Goal: Information Seeking & Learning: Learn about a topic

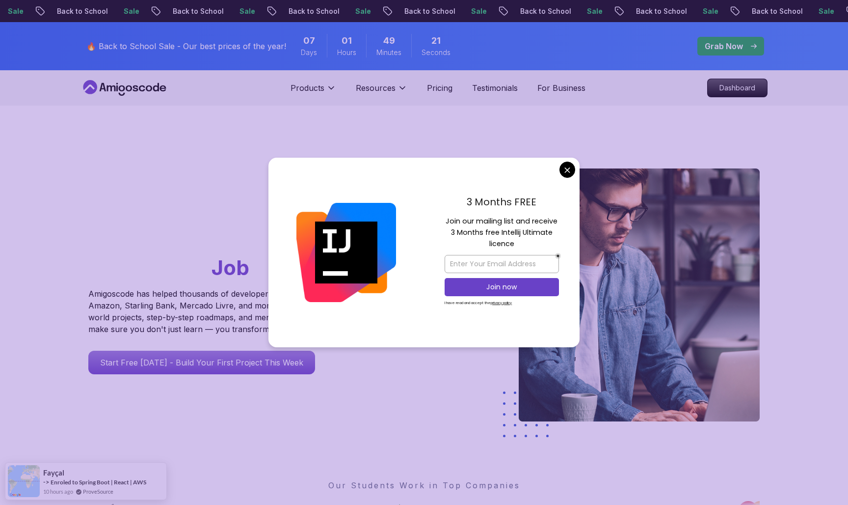
click at [567, 185] on div "3 Months FREE Join our mailing list and receive 3 Months free Intellij Ultimate…" at bounding box center [502, 252] width 156 height 189
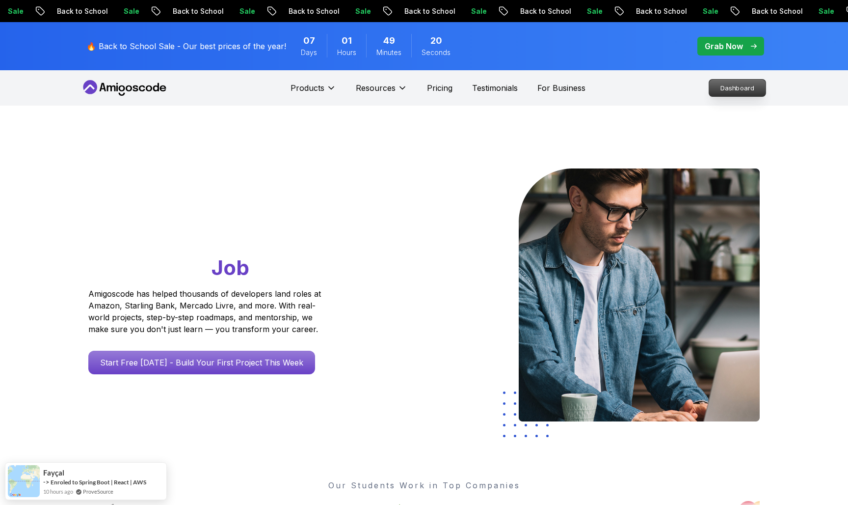
click at [716, 92] on p "Dashboard" at bounding box center [737, 88] width 56 height 17
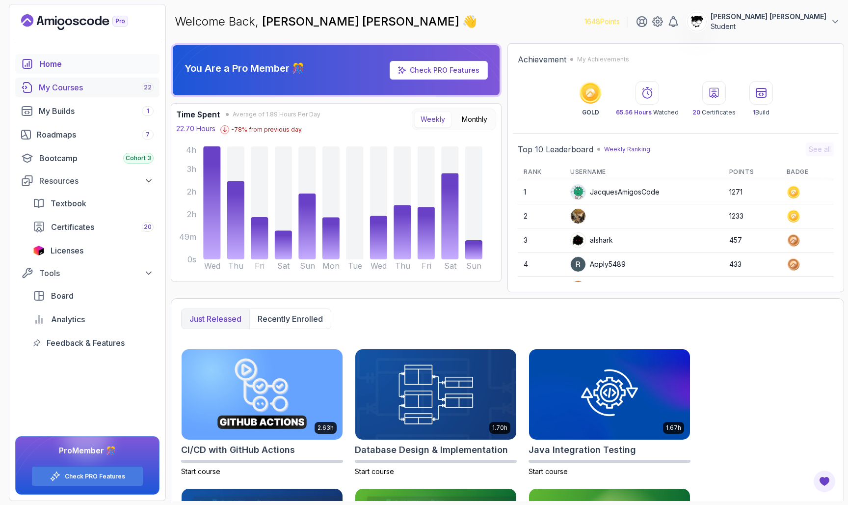
click at [67, 87] on div "My Courses 22" at bounding box center [96, 87] width 115 height 12
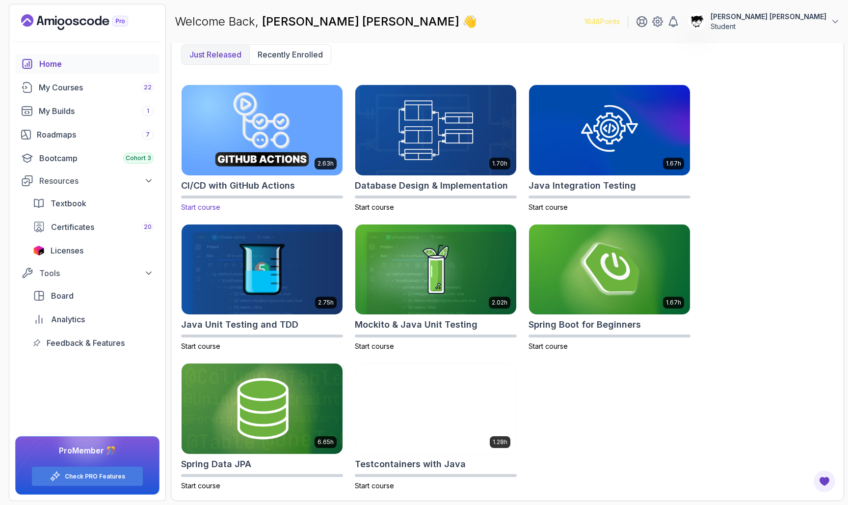
scroll to position [264, 0]
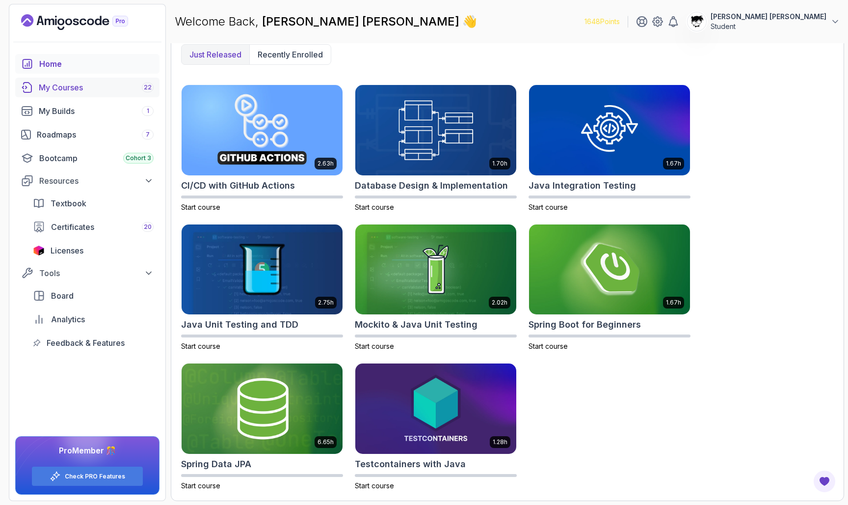
click at [134, 91] on div "My Courses 22" at bounding box center [96, 87] width 115 height 12
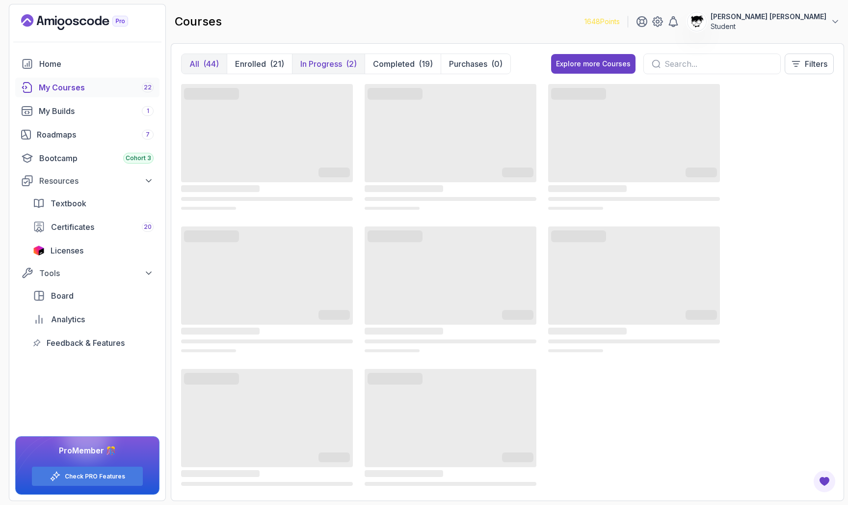
click at [309, 70] on button "In Progress (2)" at bounding box center [328, 64] width 73 height 20
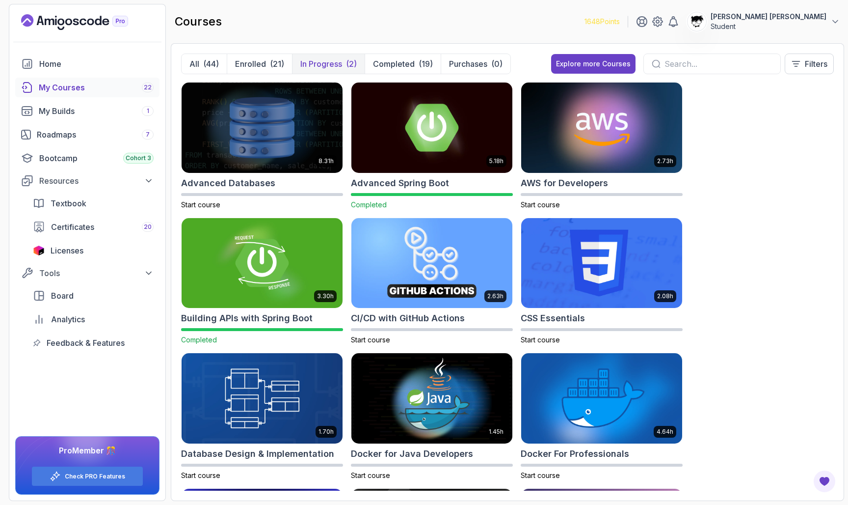
click at [342, 61] on p "In Progress" at bounding box center [321, 64] width 42 height 12
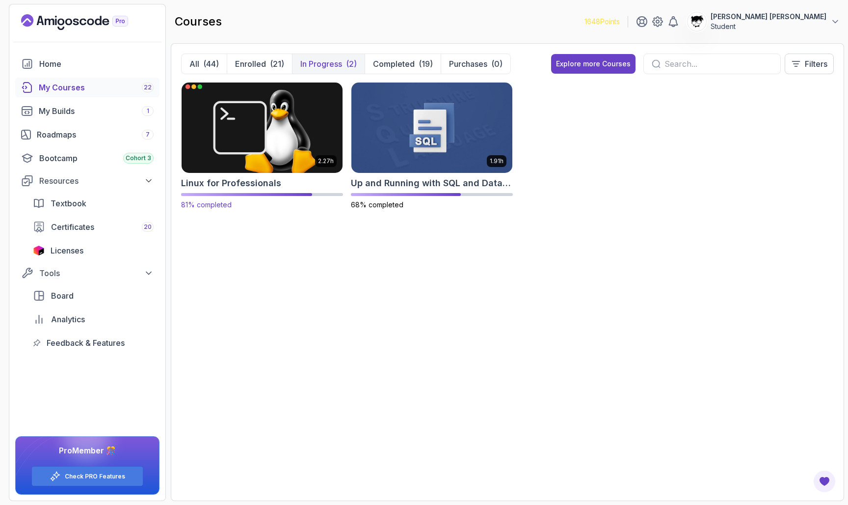
click at [290, 129] on img at bounding box center [262, 127] width 169 height 95
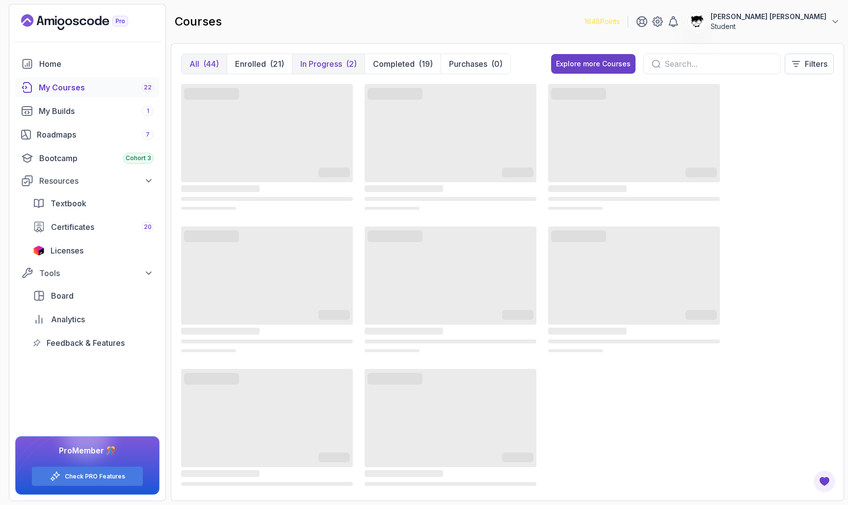
click at [333, 62] on p "In Progress" at bounding box center [321, 64] width 42 height 12
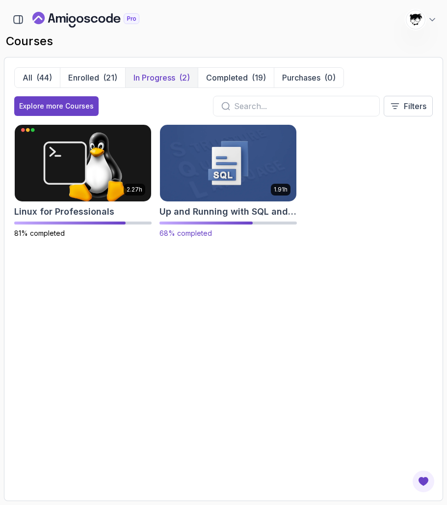
click at [243, 174] on img at bounding box center [228, 163] width 143 height 80
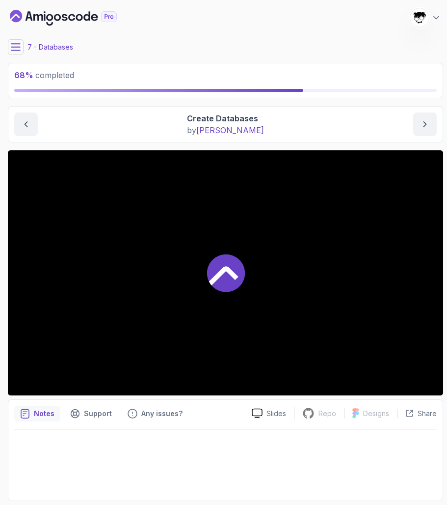
click at [19, 29] on div "My Courses Up and Running with SQL and Databases 1648 Points Abdallah Issa Al-K…" at bounding box center [225, 17] width 435 height 27
click at [19, 38] on main "My Courses Up and Running with SQL and Databases 1648 Points Abdallah Issa Al-K…" at bounding box center [225, 252] width 435 height 497
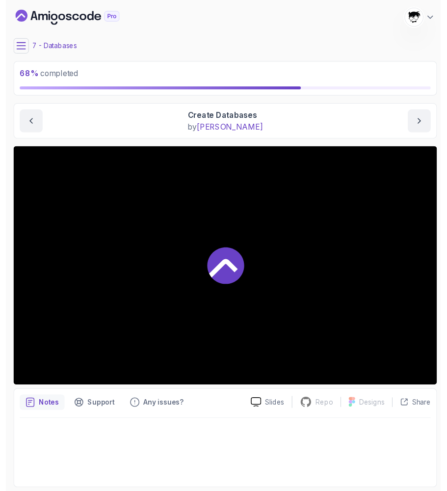
scroll to position [0, 0]
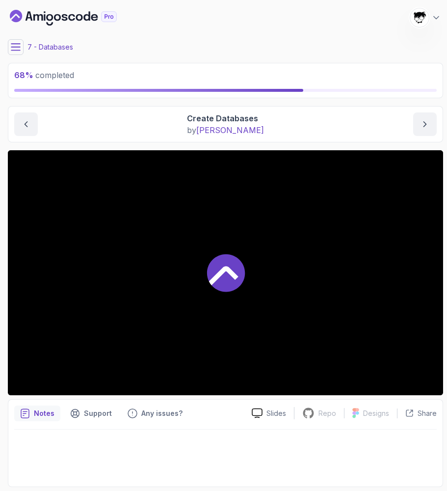
click at [14, 34] on main "My Courses Up and Running with SQL and Databases 1648 Points Abdallah Issa Al-K…" at bounding box center [225, 245] width 435 height 483
click at [19, 48] on icon at bounding box center [16, 47] width 10 height 10
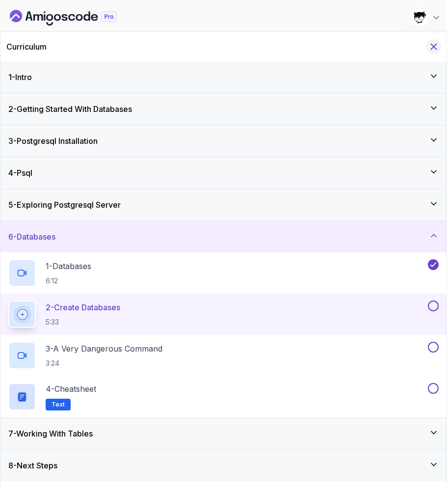
click at [439, 45] on button "Hide Curriculum for mobile" at bounding box center [434, 46] width 15 height 15
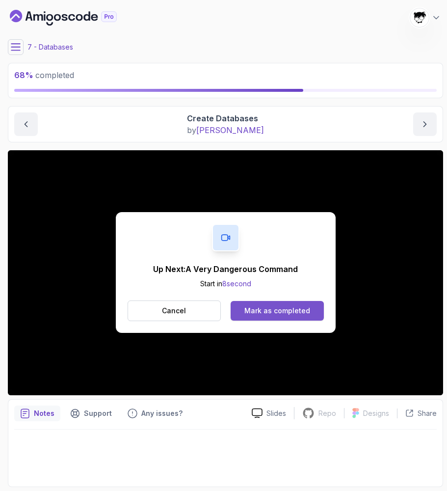
click at [299, 318] on button "Mark as completed" at bounding box center [277, 311] width 93 height 20
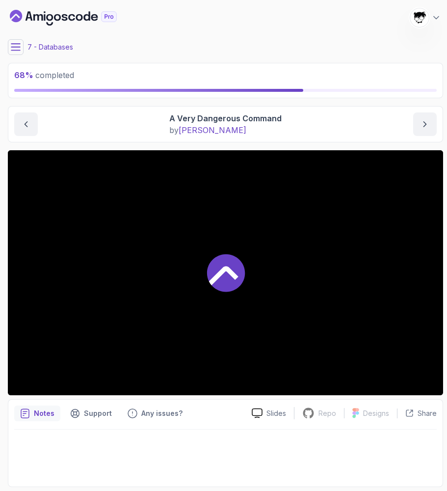
click at [273, 314] on div at bounding box center [225, 272] width 435 height 245
click at [160, 235] on div at bounding box center [225, 272] width 435 height 245
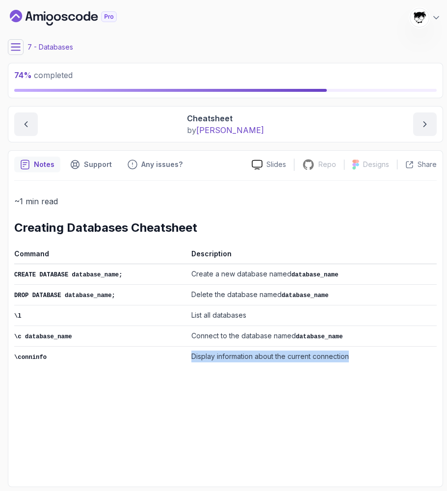
drag, startPoint x: 182, startPoint y: 349, endPoint x: 388, endPoint y: 353, distance: 206.2
click at [388, 353] on tr "\conninfo Display information about the current connection" at bounding box center [225, 357] width 423 height 21
click at [387, 353] on td "Display information about the current connection" at bounding box center [311, 357] width 249 height 21
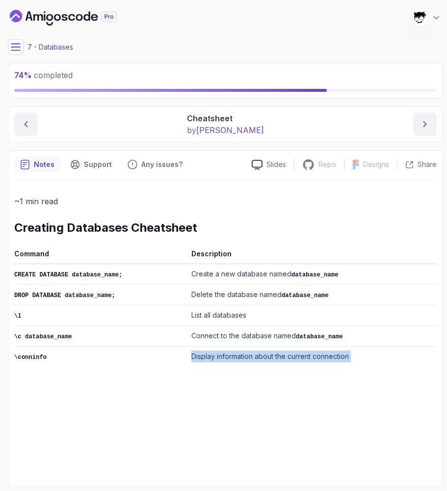
click at [331, 326] on td "Connect to the database named database_name" at bounding box center [311, 336] width 249 height 21
click at [15, 49] on icon at bounding box center [16, 47] width 10 height 10
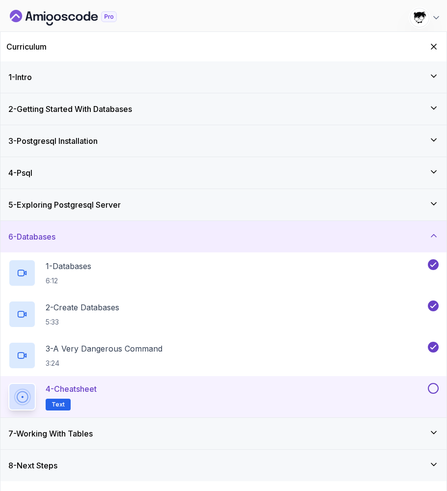
click at [434, 392] on button at bounding box center [433, 388] width 11 height 11
click at [359, 434] on div "7 - Working With Tables" at bounding box center [223, 434] width 430 height 12
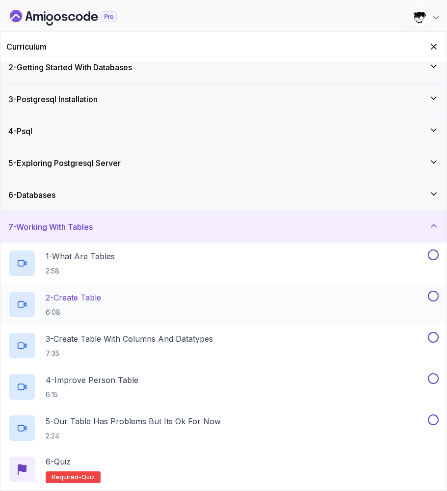
scroll to position [42, 0]
click at [122, 228] on div "7 - Working With Tables" at bounding box center [223, 227] width 430 height 12
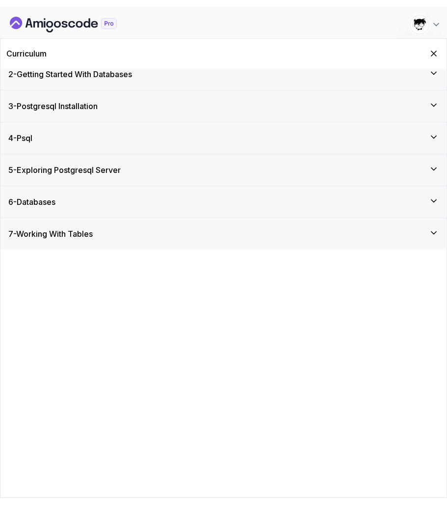
scroll to position [0, 0]
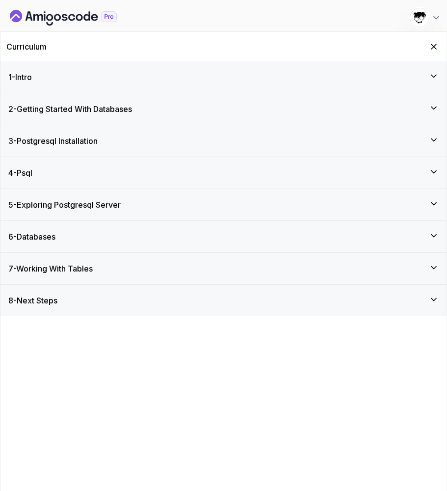
click at [79, 307] on div "8 - Next Steps" at bounding box center [223, 300] width 446 height 31
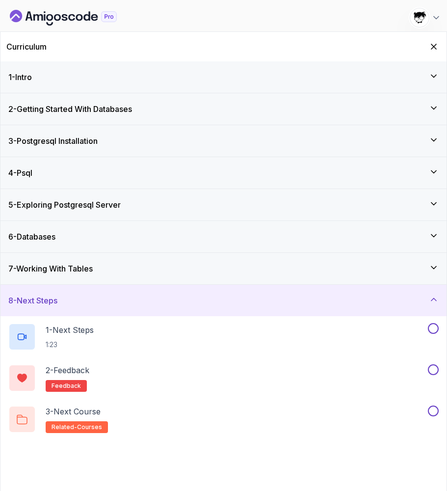
click at [79, 307] on div "8 - Next Steps" at bounding box center [223, 300] width 446 height 31
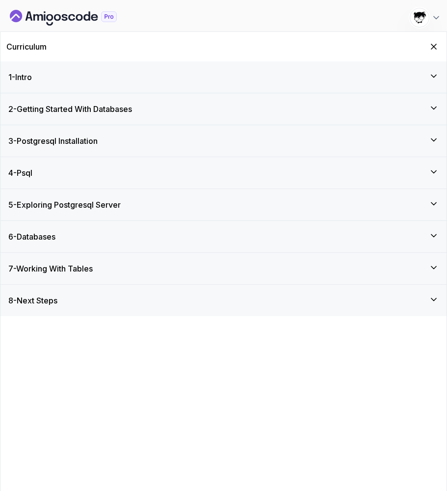
click at [80, 274] on div "7 - Working With Tables" at bounding box center [223, 268] width 446 height 31
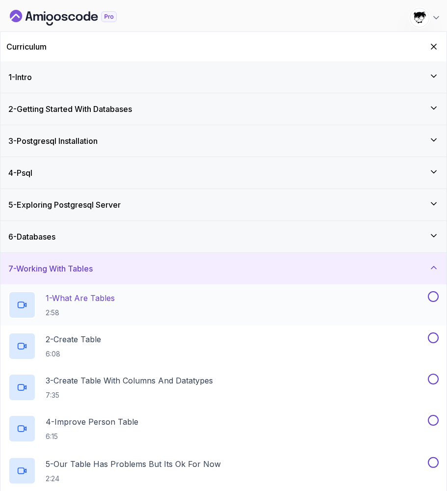
click at [80, 305] on h2 "1 - What Are Tables 2:58" at bounding box center [80, 305] width 69 height 26
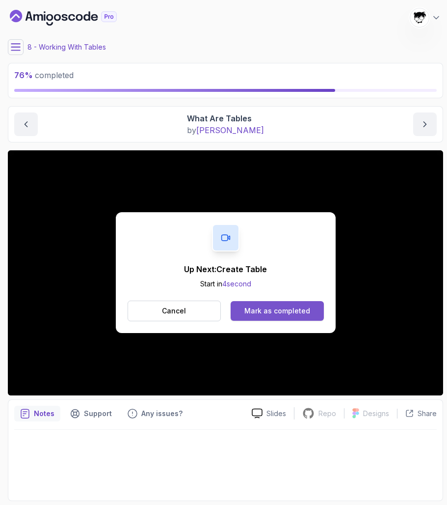
click at [269, 311] on div "Mark as completed" at bounding box center [277, 311] width 66 height 10
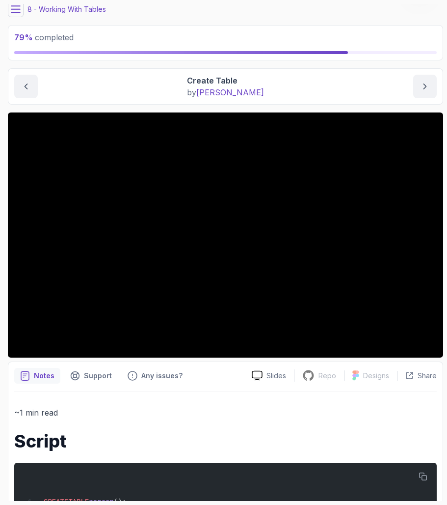
scroll to position [27, 0]
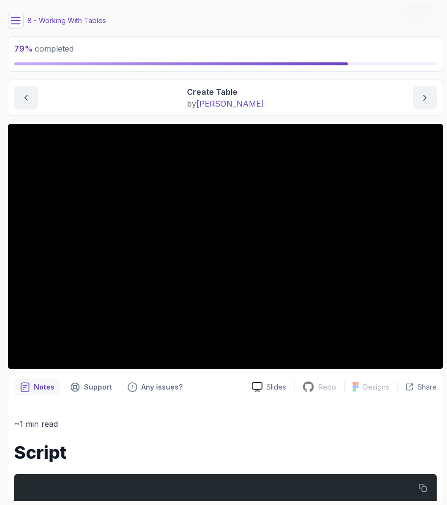
click at [19, 20] on icon at bounding box center [16, 21] width 10 height 10
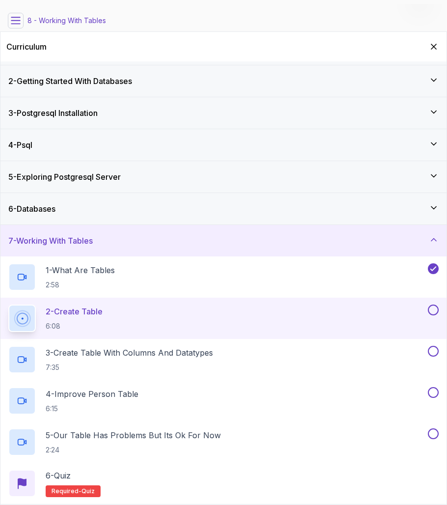
scroll to position [28, 0]
click at [436, 45] on icon "Hide Curriculum for mobile" at bounding box center [433, 46] width 5 height 5
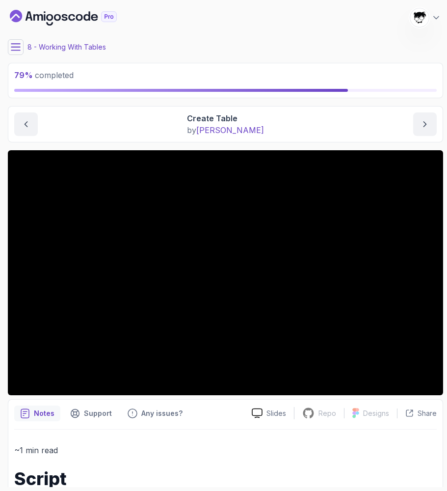
scroll to position [0, 0]
click at [17, 45] on icon at bounding box center [16, 47] width 10 height 10
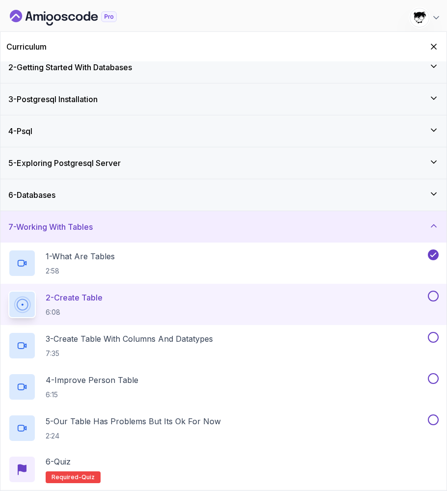
scroll to position [42, 0]
click at [432, 299] on button at bounding box center [433, 296] width 11 height 11
click at [317, 349] on div "3 - Create Table With Columns And Datatypes 7:35" at bounding box center [217, 345] width 418 height 27
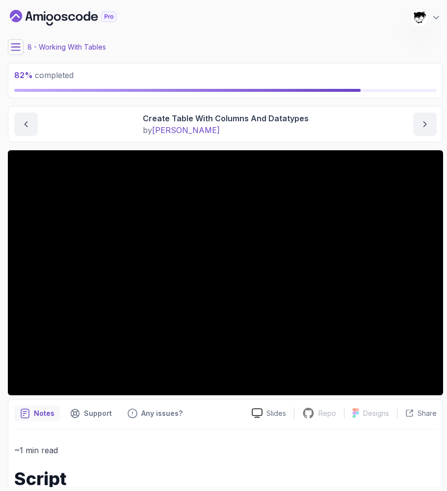
click at [14, 43] on icon at bounding box center [16, 47] width 10 height 10
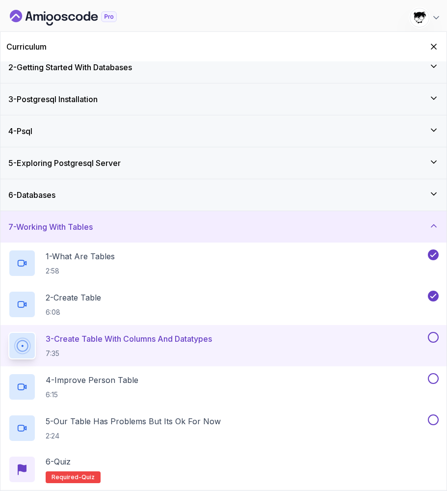
scroll to position [42, 0]
click at [433, 50] on icon "Hide Curriculum for mobile" at bounding box center [433, 46] width 11 height 11
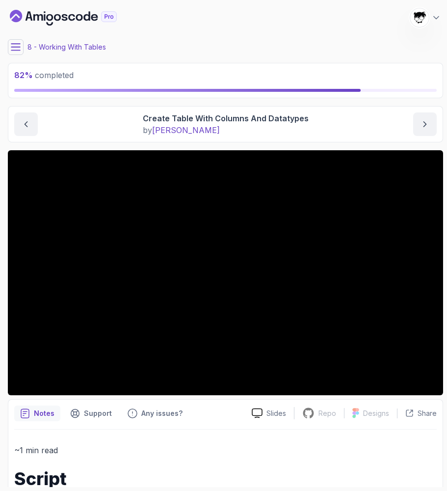
scroll to position [0, 0]
click at [18, 52] on icon at bounding box center [16, 47] width 10 height 10
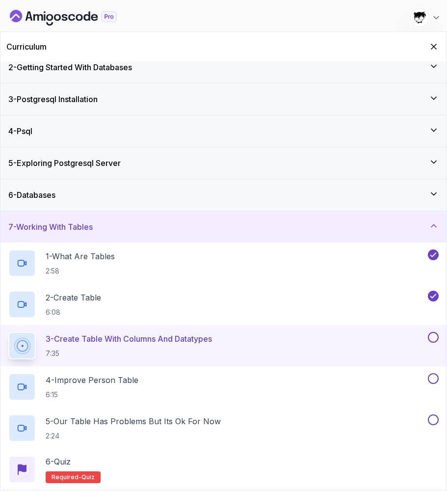
scroll to position [42, 0]
click at [437, 45] on icon "Hide Curriculum for mobile" at bounding box center [433, 46] width 11 height 11
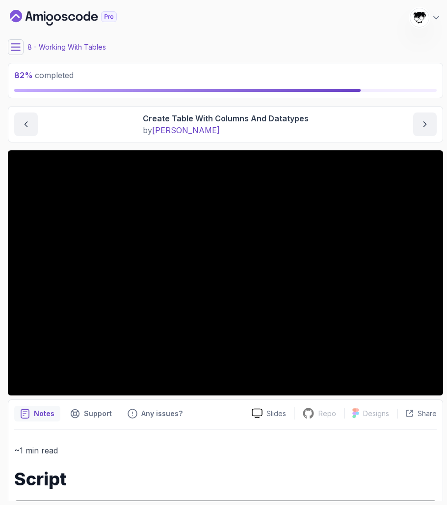
scroll to position [0, 0]
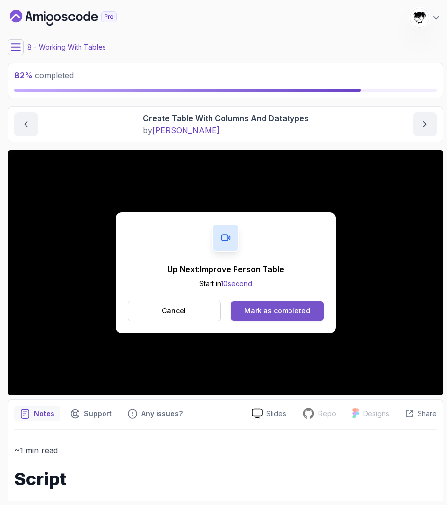
click at [242, 309] on button "Mark as completed" at bounding box center [277, 311] width 93 height 20
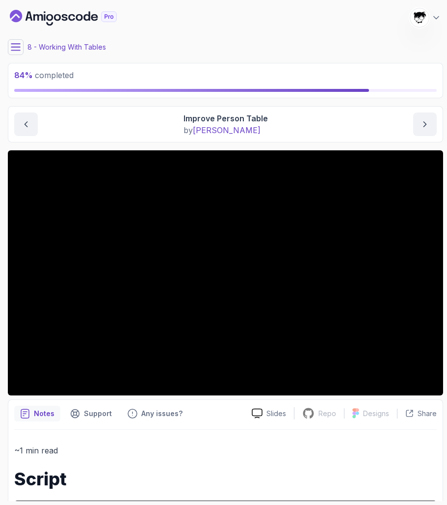
click at [17, 52] on icon at bounding box center [16, 47] width 10 height 10
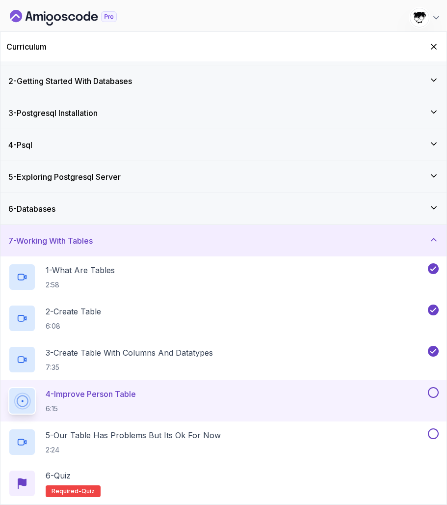
scroll to position [28, 0]
click at [107, 243] on div "7 - Working With Tables" at bounding box center [223, 241] width 430 height 12
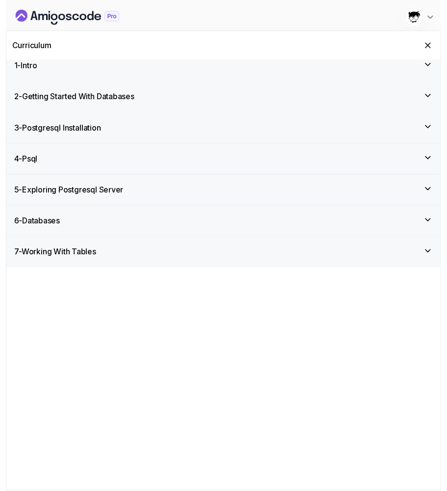
scroll to position [0, 0]
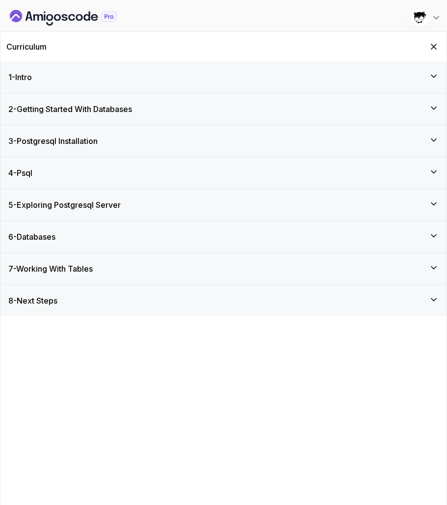
click at [102, 264] on div "7 - Working With Tables" at bounding box center [223, 269] width 430 height 12
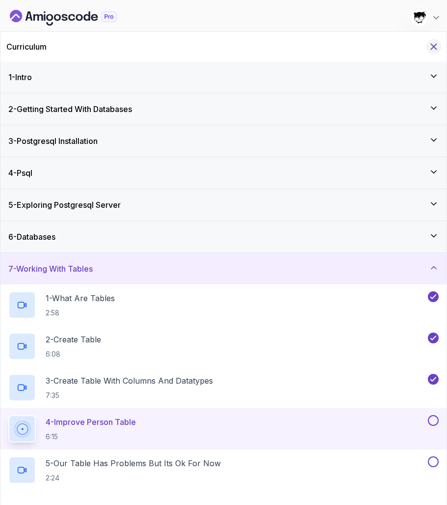
click at [429, 48] on button "Hide Curriculum for mobile" at bounding box center [434, 46] width 15 height 15
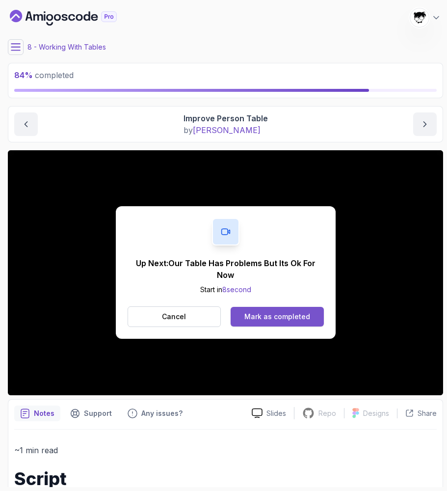
click at [267, 315] on div "Mark as completed" at bounding box center [277, 317] width 66 height 10
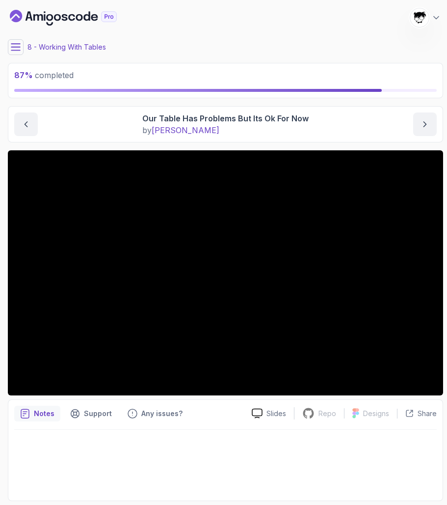
click at [11, 51] on icon at bounding box center [16, 47] width 10 height 10
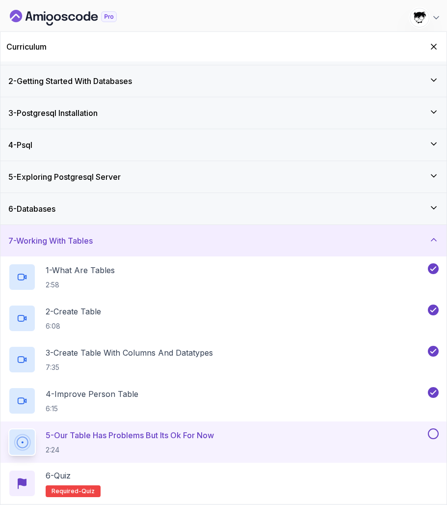
scroll to position [28, 0]
click at [437, 48] on icon "Hide Curriculum for mobile" at bounding box center [433, 46] width 11 height 11
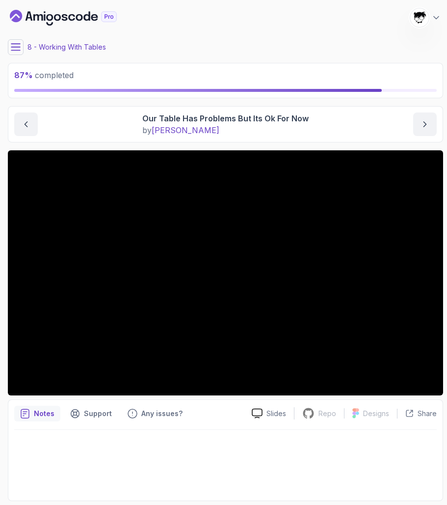
click at [19, 43] on icon at bounding box center [16, 47] width 10 height 10
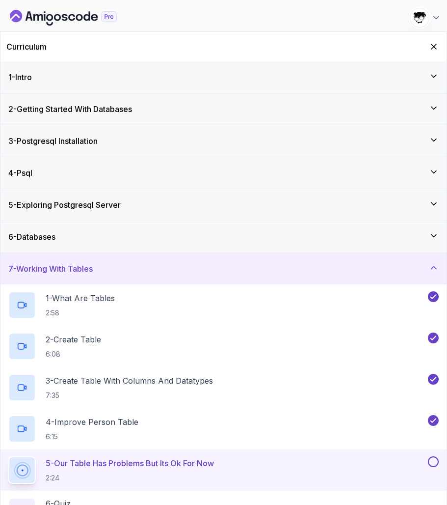
scroll to position [0, 0]
click at [439, 48] on button "Hide Curriculum for mobile" at bounding box center [434, 46] width 15 height 15
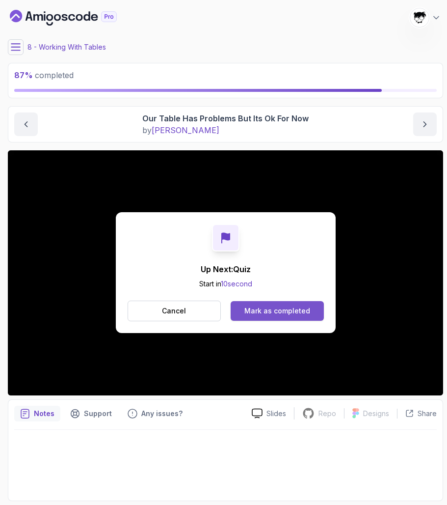
click at [251, 309] on div "Mark as completed" at bounding box center [277, 311] width 66 height 10
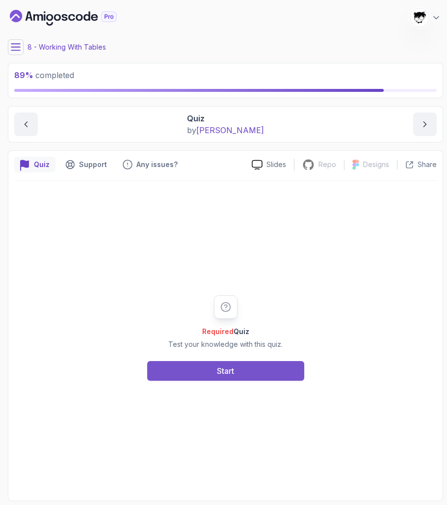
click at [217, 372] on div "Start" at bounding box center [225, 371] width 17 height 12
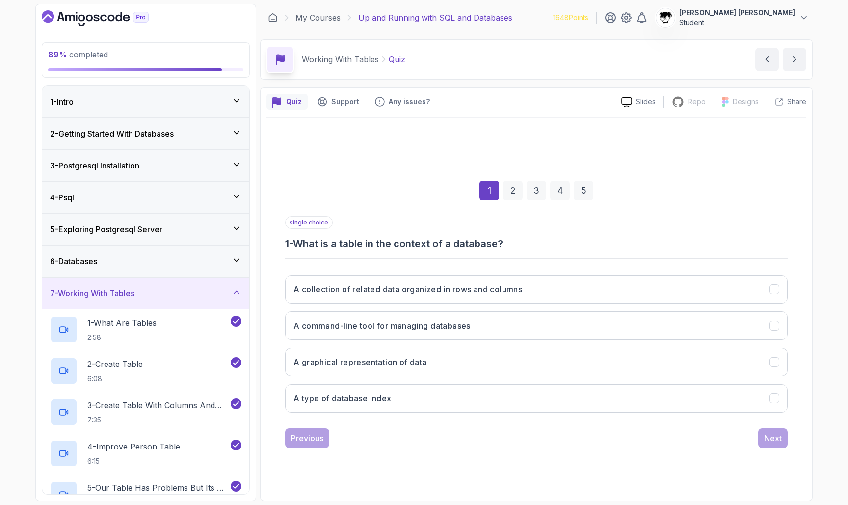
click at [340, 239] on h3 "1 - What is a table in the context of a database?" at bounding box center [536, 244] width 503 height 14
click at [368, 230] on div "single choice 1 - What is a table in the context of a database?" at bounding box center [536, 233] width 503 height 34
click at [439, 296] on button "A collection of related data organized in rows and columns" at bounding box center [536, 289] width 503 height 28
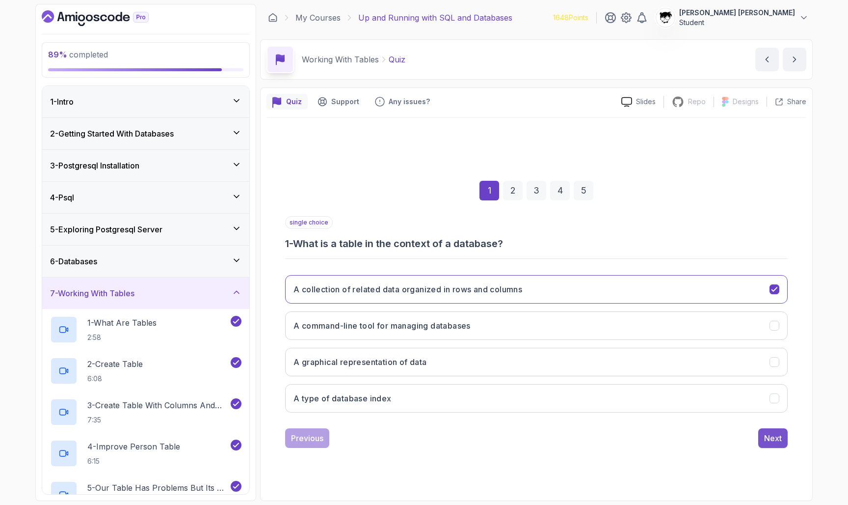
click at [776, 431] on button "Next" at bounding box center [772, 438] width 29 height 20
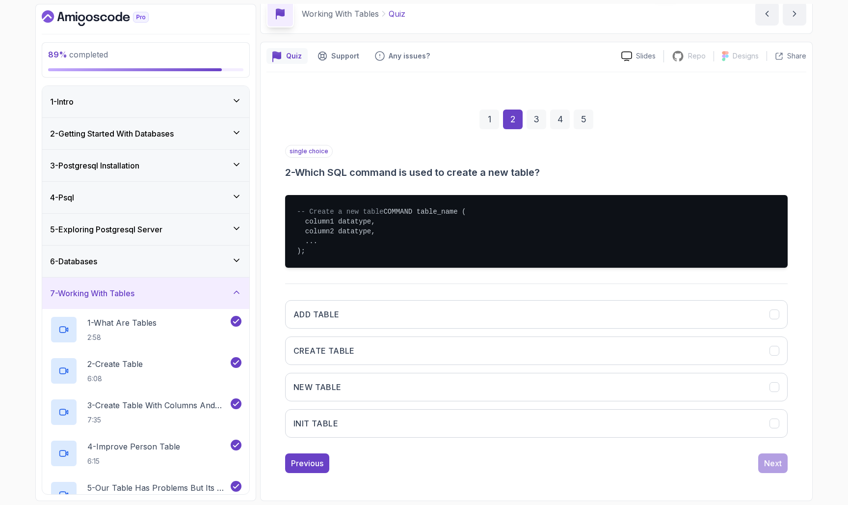
scroll to position [55, 0]
drag, startPoint x: 302, startPoint y: 148, endPoint x: 528, endPoint y: 150, distance: 225.8
click at [528, 150] on div "single choice 2 - Which SQL command is used to create a new table?" at bounding box center [536, 162] width 503 height 34
click at [309, 348] on h3 "CREATE TABLE" at bounding box center [324, 351] width 61 height 12
click at [783, 464] on button "Next" at bounding box center [772, 463] width 29 height 20
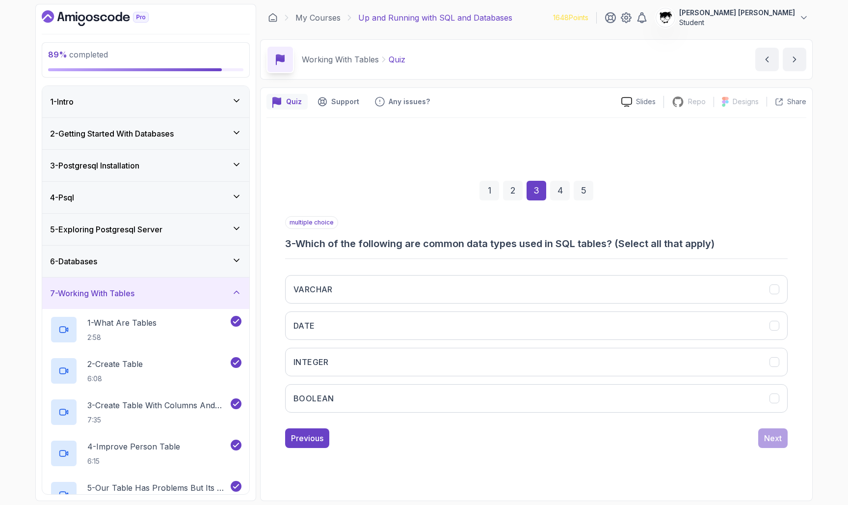
scroll to position [0, 0]
drag, startPoint x: 299, startPoint y: 240, endPoint x: 724, endPoint y: 240, distance: 425.0
click at [724, 240] on h3 "3 - Which of the following are common data types used in SQL tables? (Select al…" at bounding box center [536, 244] width 503 height 14
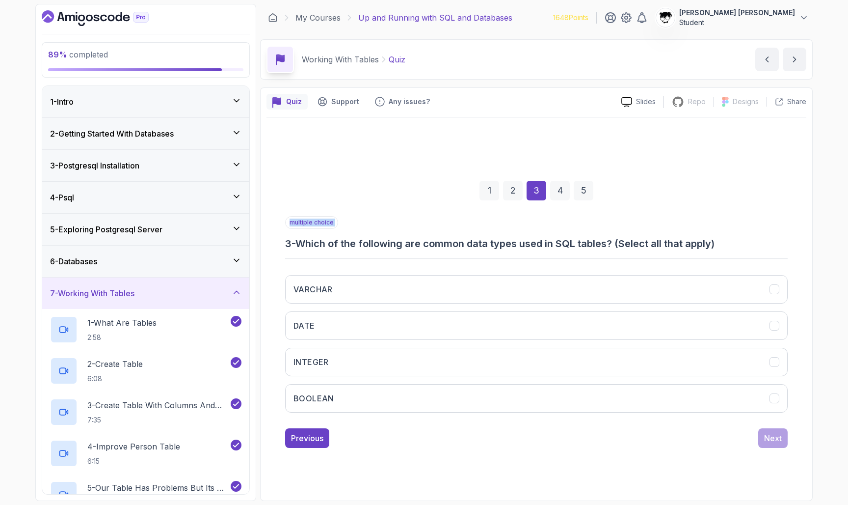
click at [724, 240] on h3 "3 - Which of the following are common data types used in SQL tables? (Select al…" at bounding box center [536, 244] width 503 height 14
click at [702, 240] on h3 "3 - Which of the following are common data types used in SQL tables? (Select al…" at bounding box center [536, 244] width 503 height 14
click at [404, 275] on button "VARCHAR" at bounding box center [536, 289] width 503 height 28
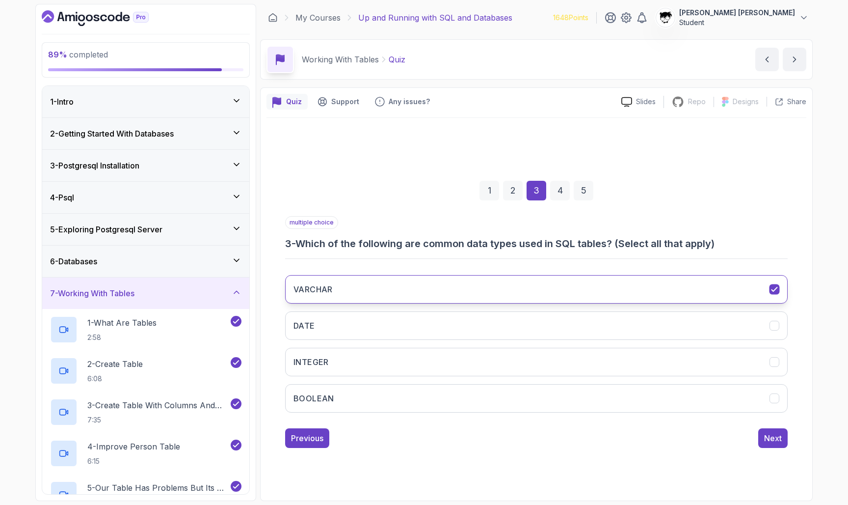
click at [398, 299] on button "VARCHAR" at bounding box center [536, 289] width 503 height 28
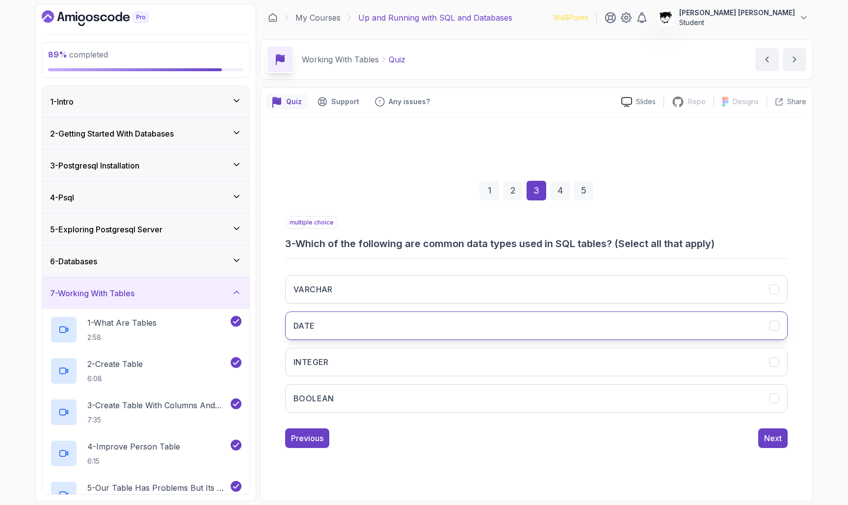
click at [394, 322] on button "DATE" at bounding box center [536, 325] width 503 height 28
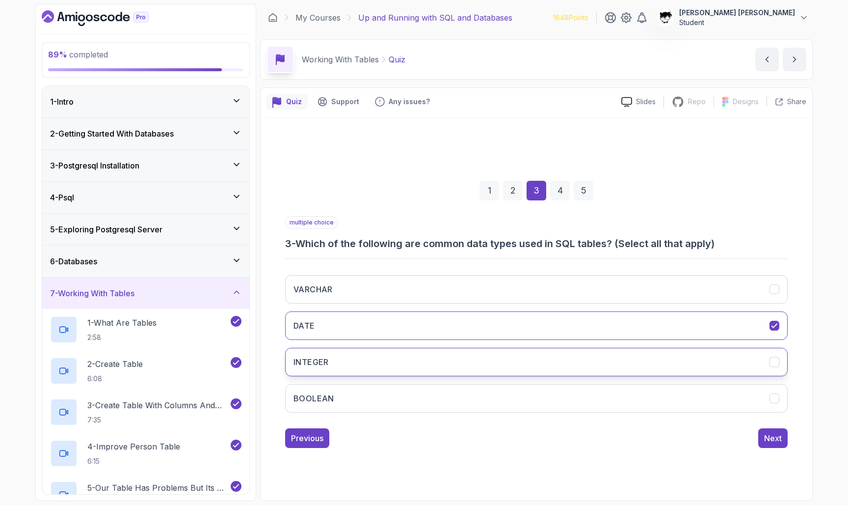
click at [394, 350] on button "INTEGER" at bounding box center [536, 362] width 503 height 28
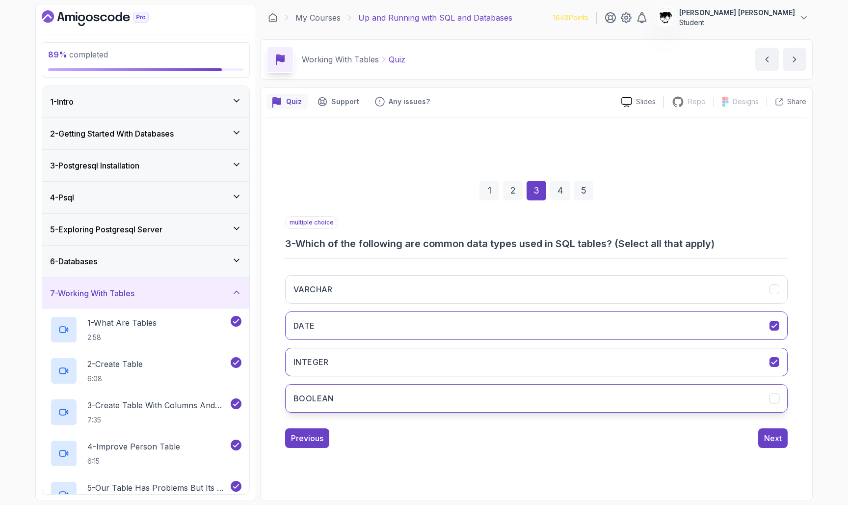
click at [390, 401] on button "BOOLEAN" at bounding box center [536, 398] width 503 height 28
click at [373, 301] on button "VARCHAR" at bounding box center [536, 289] width 503 height 28
click at [776, 448] on div "1 2 3 4 5 multiple choice 3 - Which of the following are common data types used…" at bounding box center [537, 306] width 540 height 298
click at [768, 435] on div "Next" at bounding box center [773, 438] width 18 height 12
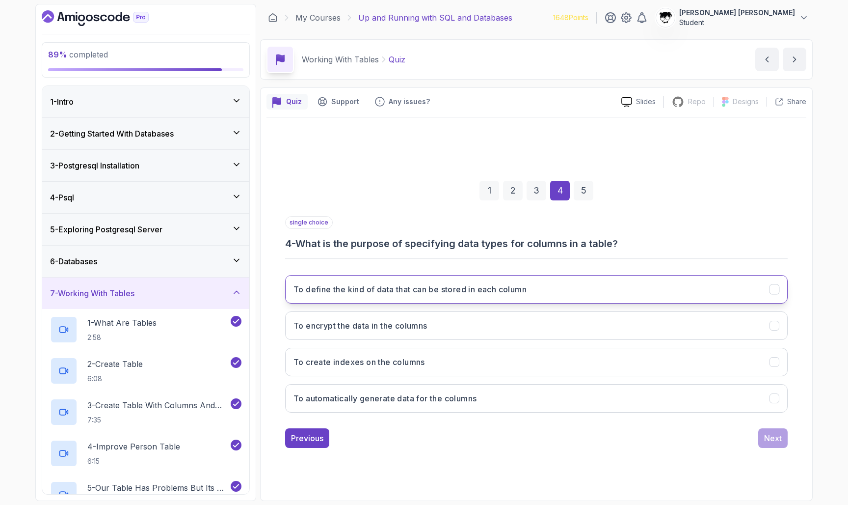
click at [535, 278] on button "To define the kind of data that can be stored in each column" at bounding box center [536, 289] width 503 height 28
click at [777, 439] on div "Next" at bounding box center [773, 438] width 18 height 12
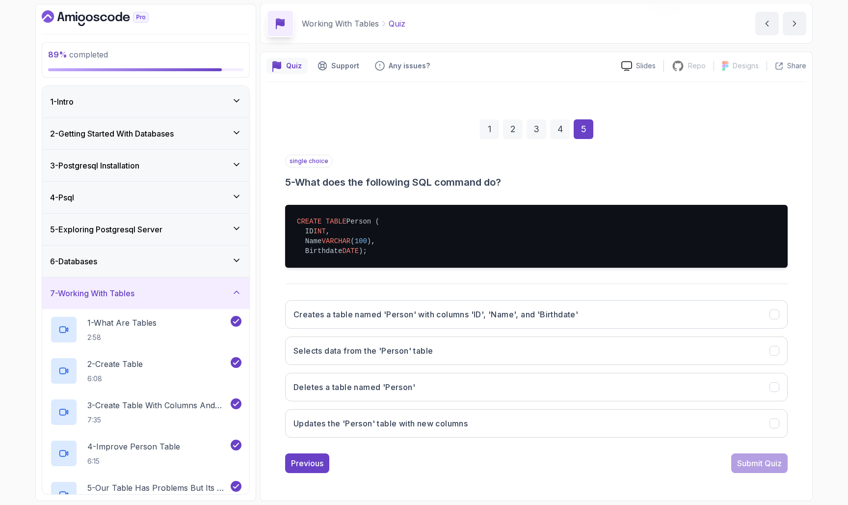
scroll to position [46, 0]
drag, startPoint x: 290, startPoint y: 207, endPoint x: 356, endPoint y: 258, distance: 83.6
click at [356, 258] on pre "CREATE TABLE Person ( ID INT , Name VARCHAR ( 100 ), Birthdate DATE );" at bounding box center [536, 236] width 503 height 63
click at [335, 312] on h3 "Creates a table named 'Person' with columns 'ID', 'Name', and 'Birthdate'" at bounding box center [436, 314] width 285 height 12
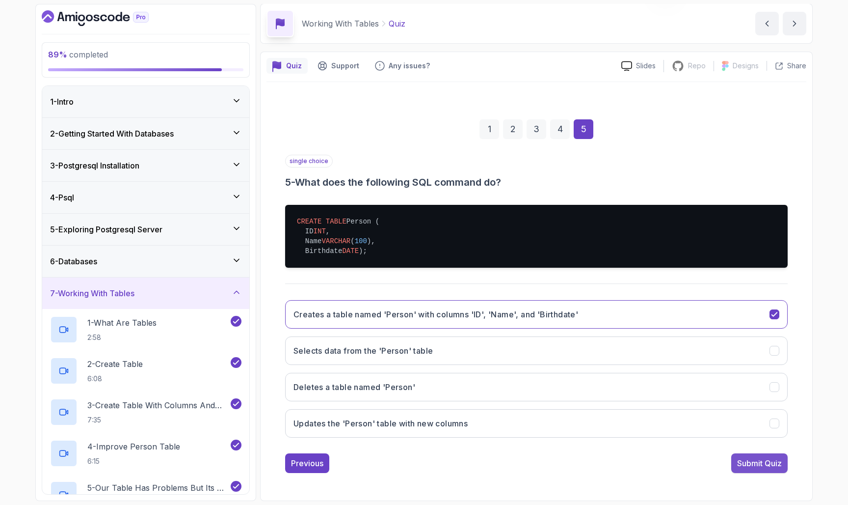
click at [741, 464] on div "Submit Quiz" at bounding box center [759, 463] width 45 height 12
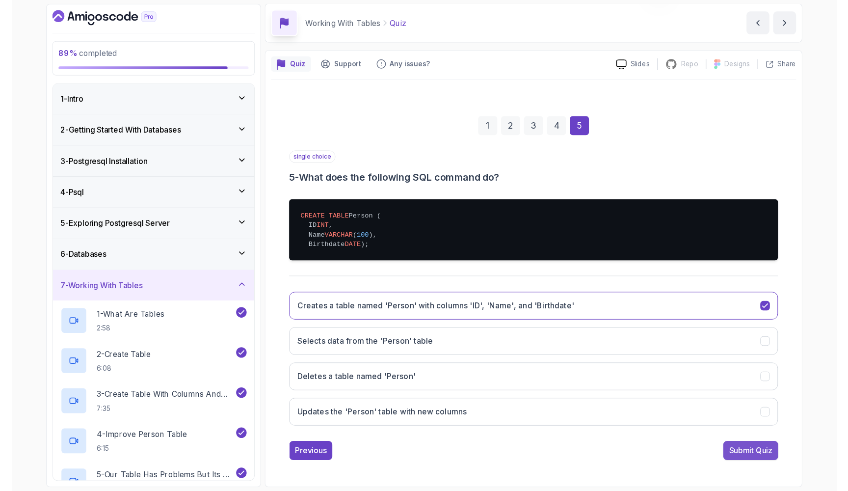
scroll to position [0, 0]
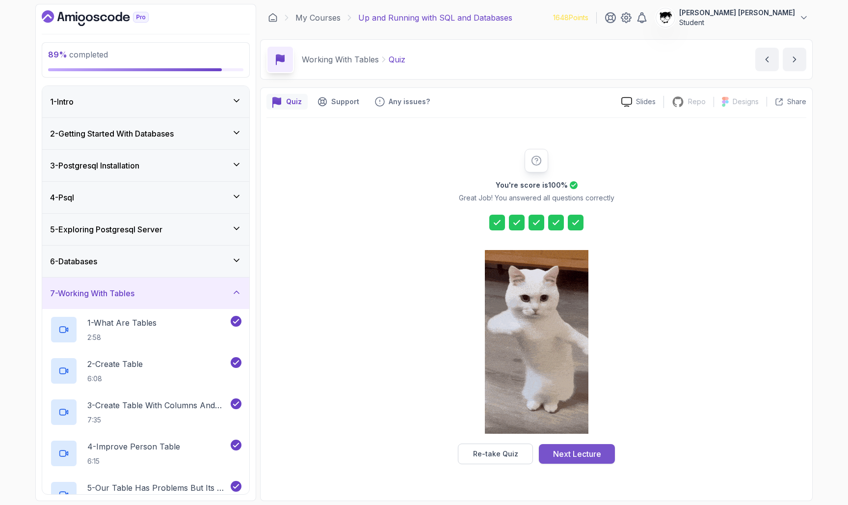
click at [585, 446] on button "Next Lecture" at bounding box center [577, 454] width 76 height 20
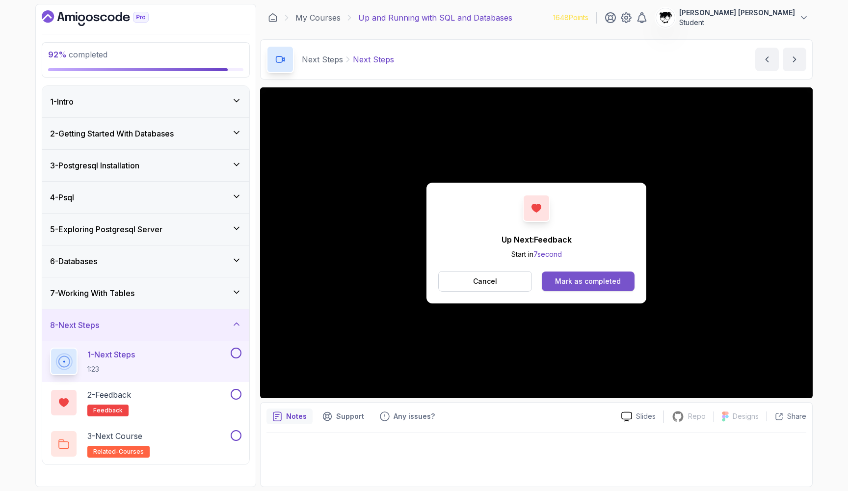
click at [601, 286] on div "Mark as completed" at bounding box center [588, 281] width 66 height 10
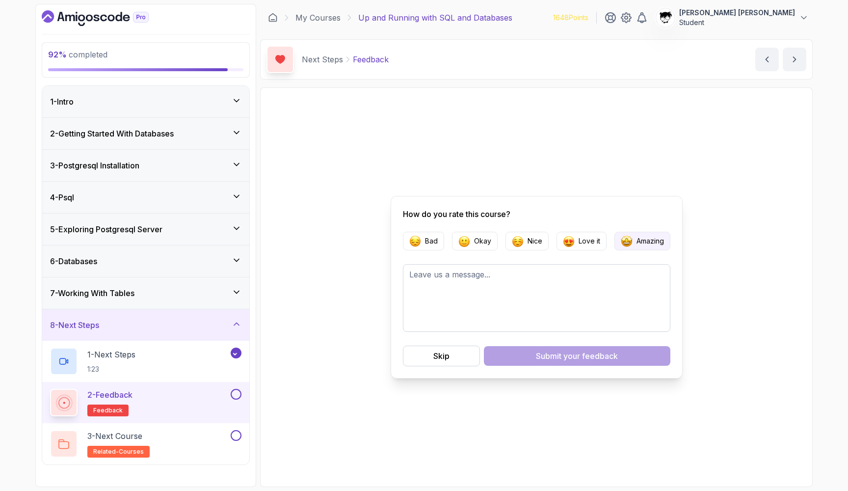
click at [634, 246] on button "Amazing" at bounding box center [643, 241] width 56 height 19
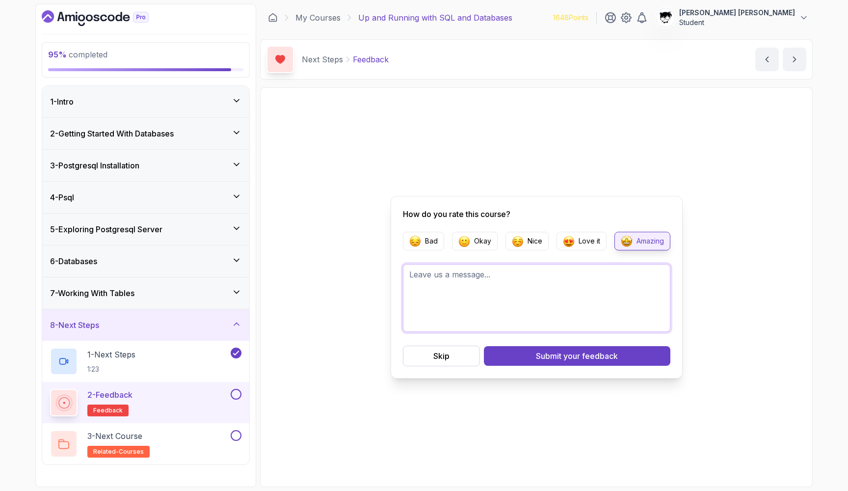
click at [586, 281] on textarea at bounding box center [536, 298] width 267 height 68
type textarea "C"
click at [617, 366] on div "Skip Submit your feedback" at bounding box center [536, 356] width 267 height 21
click at [543, 307] on textarea "Very good course." at bounding box center [536, 298] width 267 height 68
type textarea "Very good course. Thanks!"
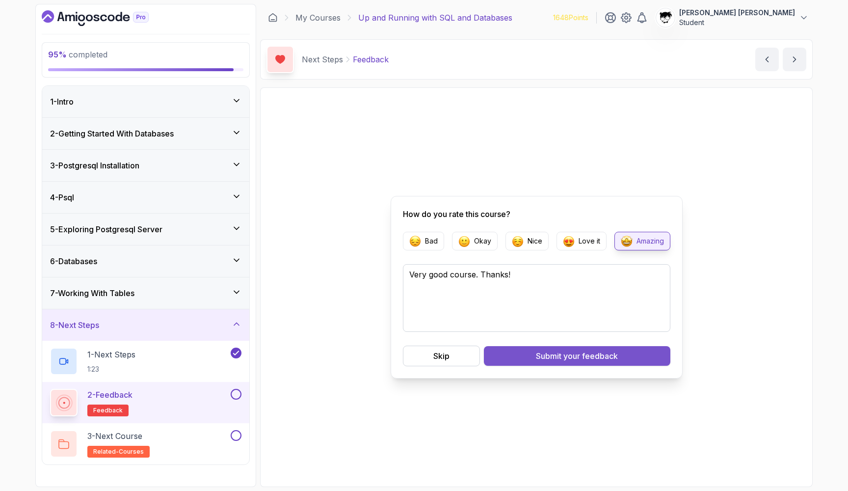
click at [605, 360] on span "your feedback" at bounding box center [590, 356] width 54 height 12
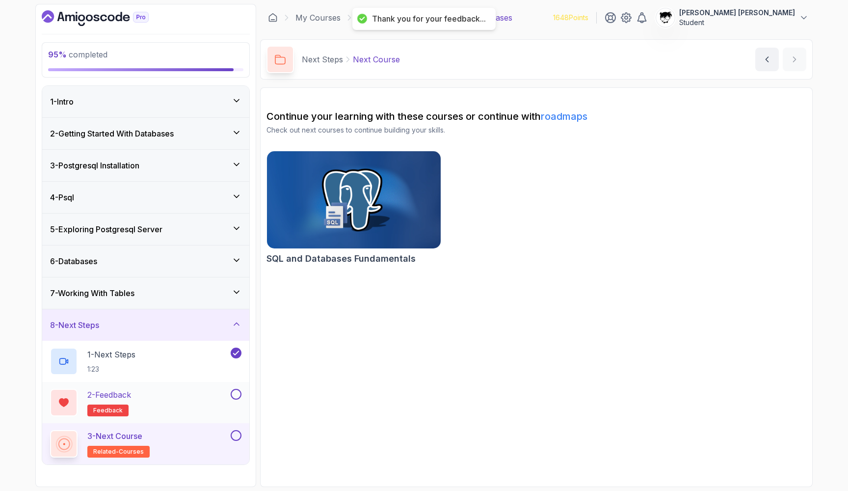
click at [235, 394] on button at bounding box center [236, 394] width 11 height 11
click at [237, 434] on button at bounding box center [236, 435] width 11 height 11
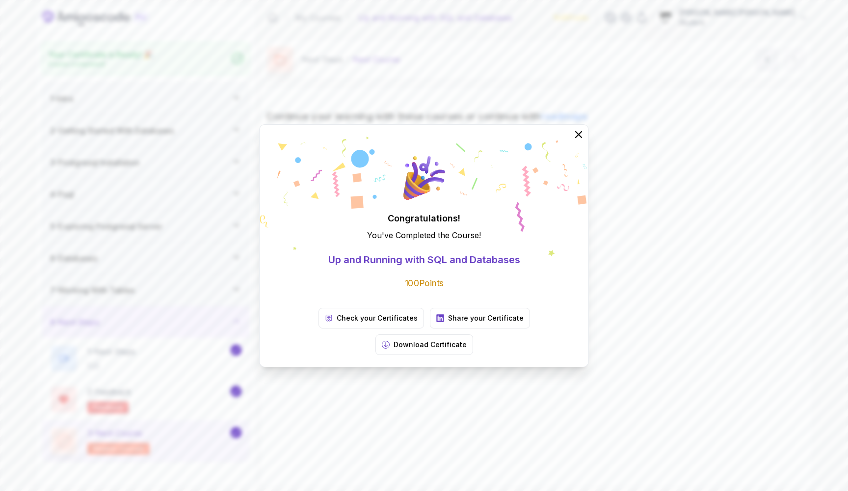
drag, startPoint x: 550, startPoint y: 326, endPoint x: 404, endPoint y: 272, distance: 155.5
click at [405, 273] on div "Congratulations! You've Completed the Course ! Up and Running with SQL and Data…" at bounding box center [424, 245] width 330 height 243
click at [448, 323] on p "Share your Certificate" at bounding box center [486, 318] width 76 height 10
click at [416, 83] on div "Congratulations! You've Completed the Course ! Up and Running with SQL and Data…" at bounding box center [424, 245] width 848 height 491
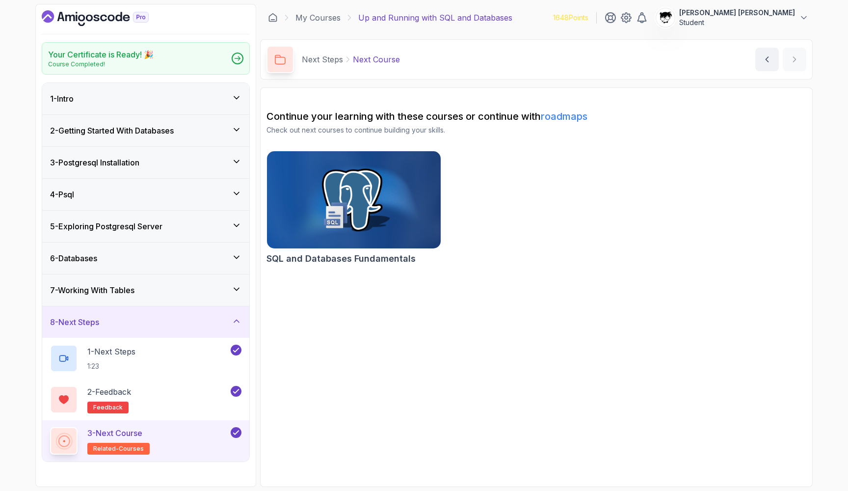
click at [109, 20] on icon "Dashboard" at bounding box center [110, 18] width 7 height 7
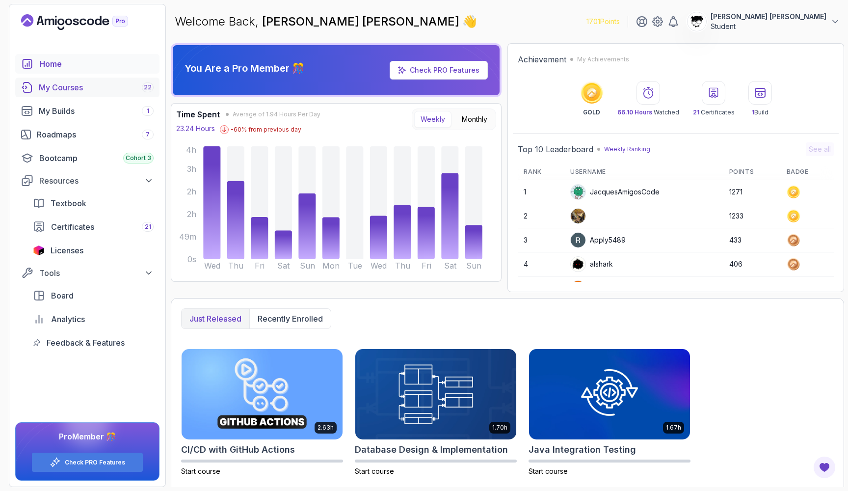
click at [56, 80] on link "My Courses 22" at bounding box center [87, 88] width 144 height 20
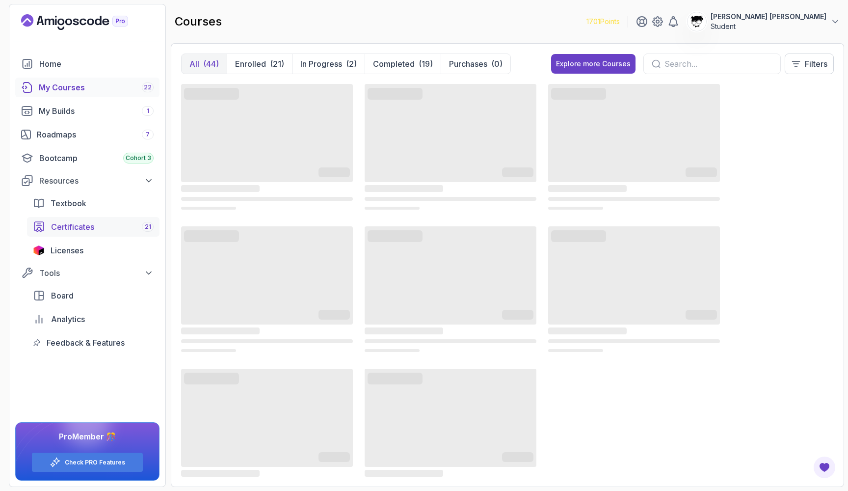
click at [73, 227] on span "Certificates" at bounding box center [72, 227] width 43 height 12
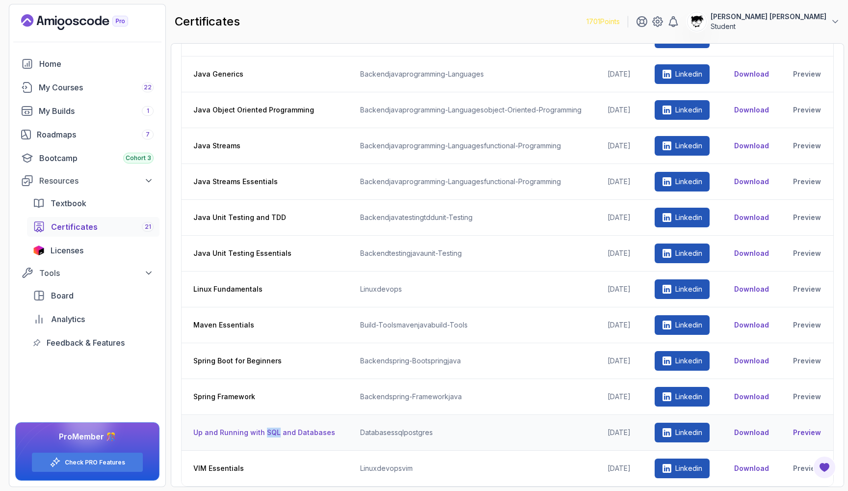
click at [802, 428] on link "Preview" at bounding box center [807, 433] width 28 height 10
click at [486, 30] on div "certificates 1701 Points Abdallah Issa Al-Kass Student" at bounding box center [507, 21] width 673 height 35
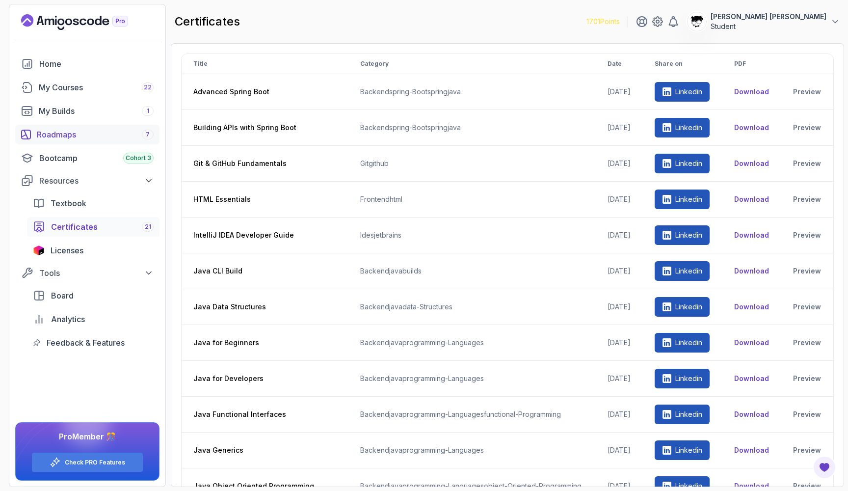
click at [54, 128] on link "Roadmaps 7" at bounding box center [87, 135] width 144 height 20
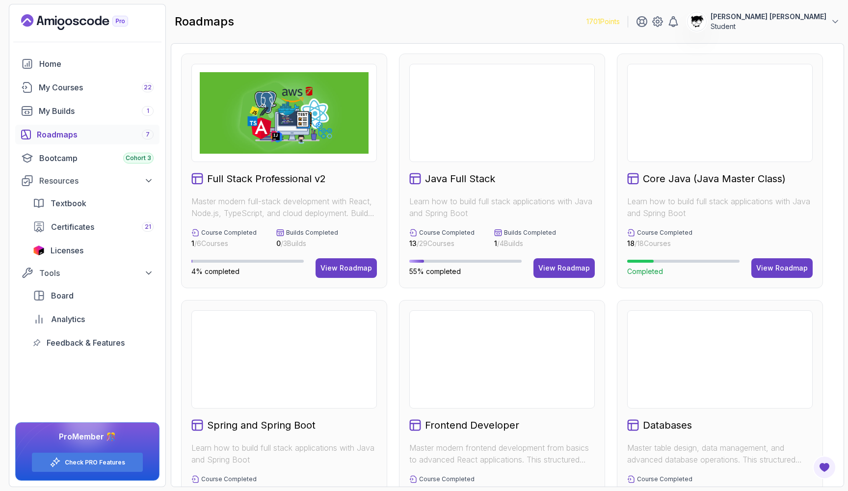
click at [467, 2] on section "1701 Points Abdallah Issa Al-Kass Student Home My Courses 22 My Builds 1 Roadma…" at bounding box center [424, 245] width 848 height 491
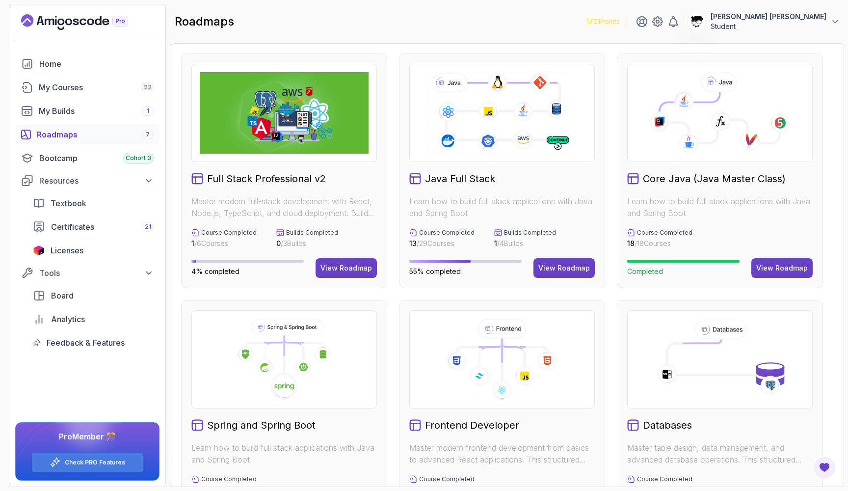
scroll to position [239, 0]
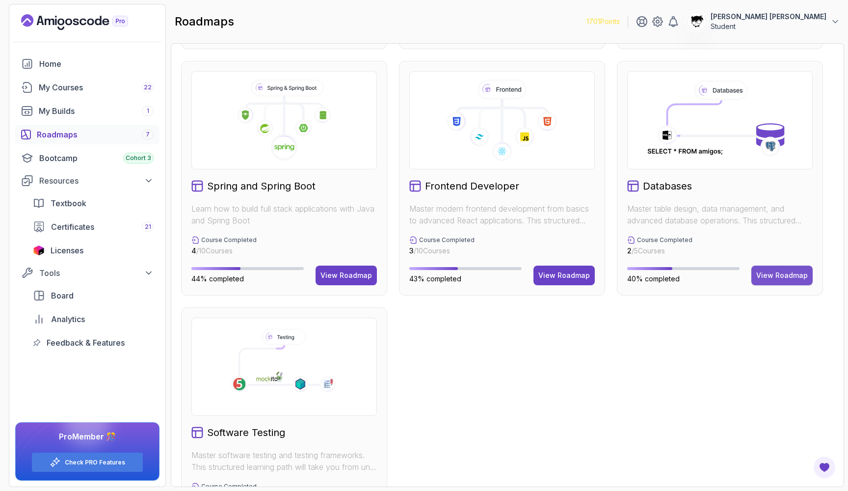
click at [796, 275] on div "View Roadmap" at bounding box center [782, 275] width 52 height 10
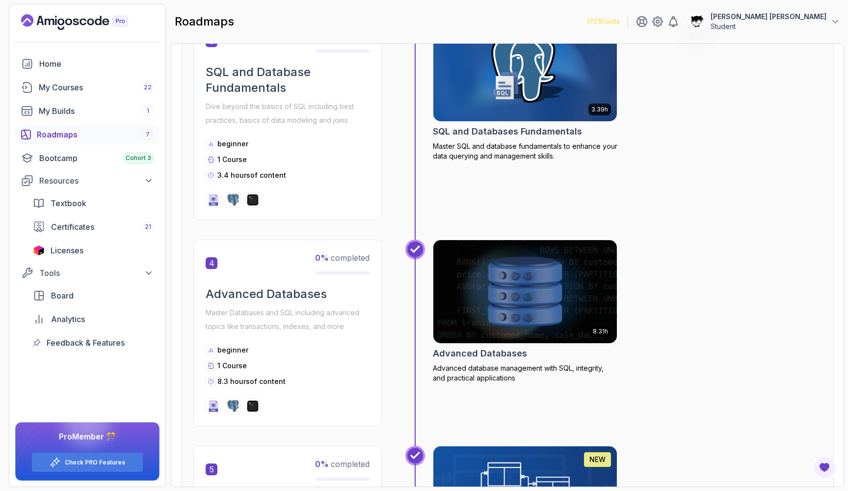
scroll to position [634, 0]
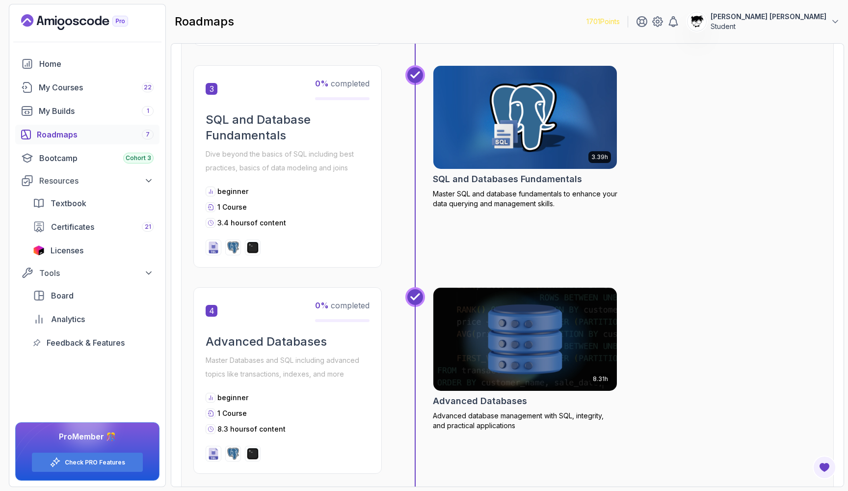
click at [541, 125] on img at bounding box center [525, 117] width 193 height 108
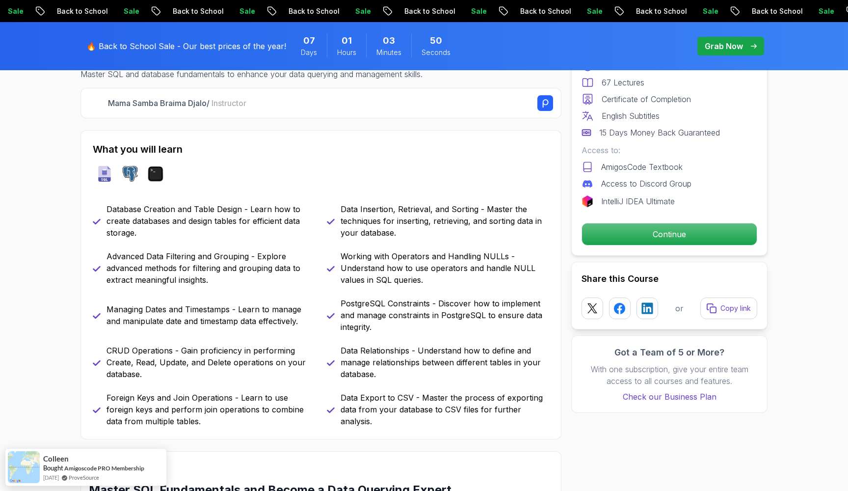
scroll to position [294, 0]
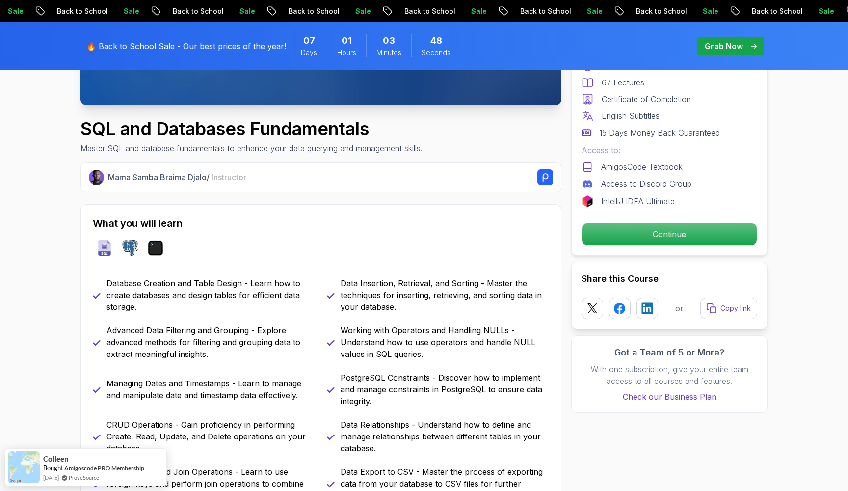
click at [541, 174] on rect at bounding box center [545, 177] width 16 height 16
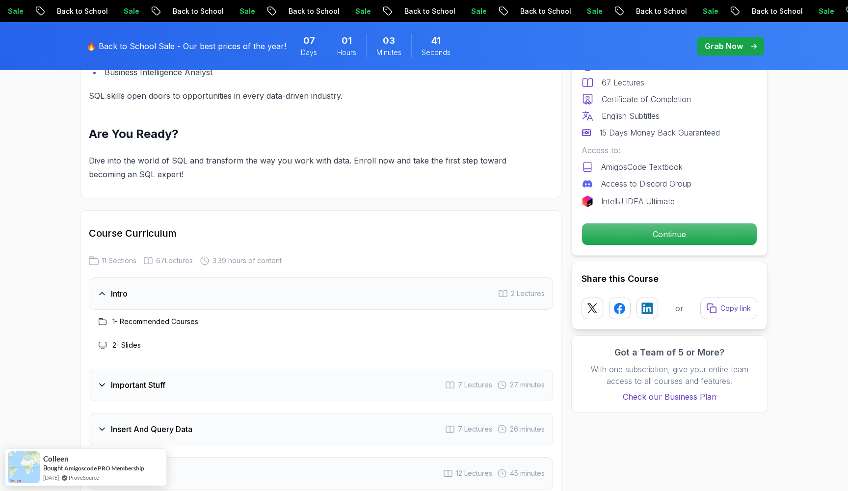
scroll to position [1249, 0]
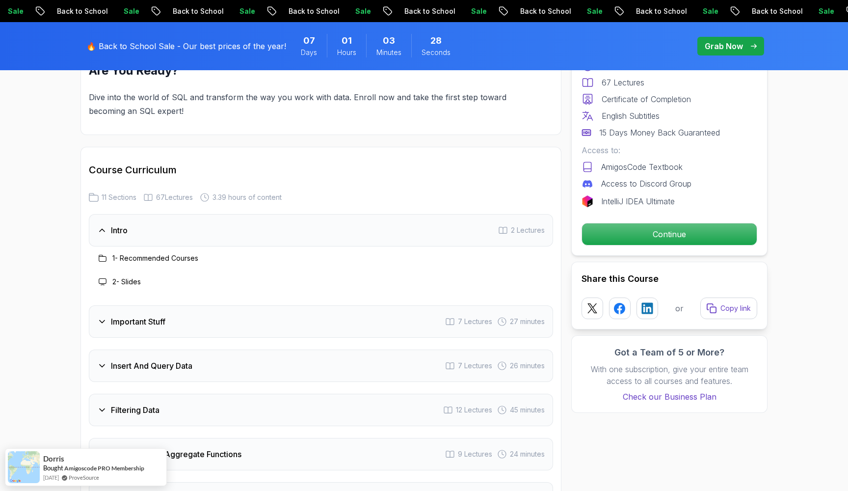
click at [321, 217] on div "Intro 2 Lectures" at bounding box center [321, 230] width 464 height 32
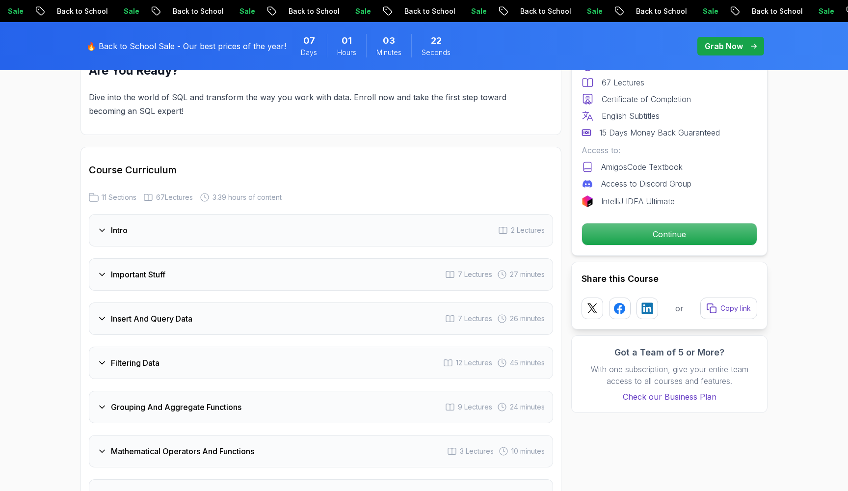
click at [321, 217] on div "Intro 2 Lectures" at bounding box center [321, 230] width 464 height 32
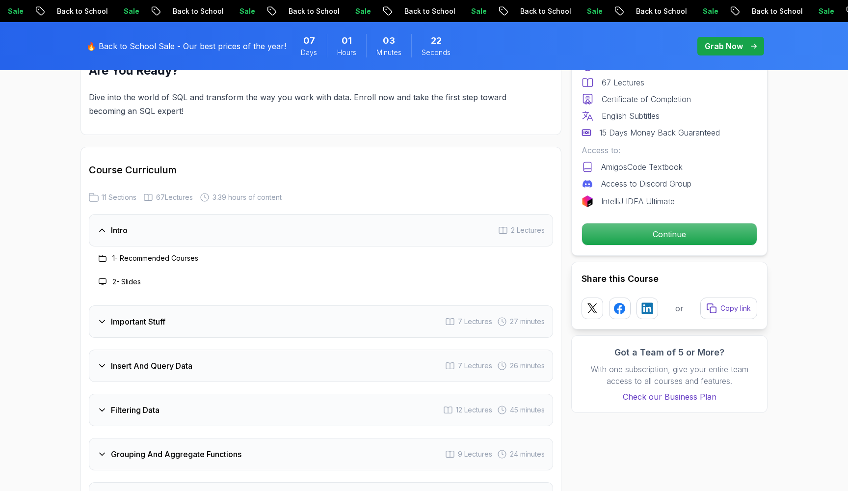
click at [321, 217] on div "Intro 2 Lectures" at bounding box center [321, 230] width 464 height 32
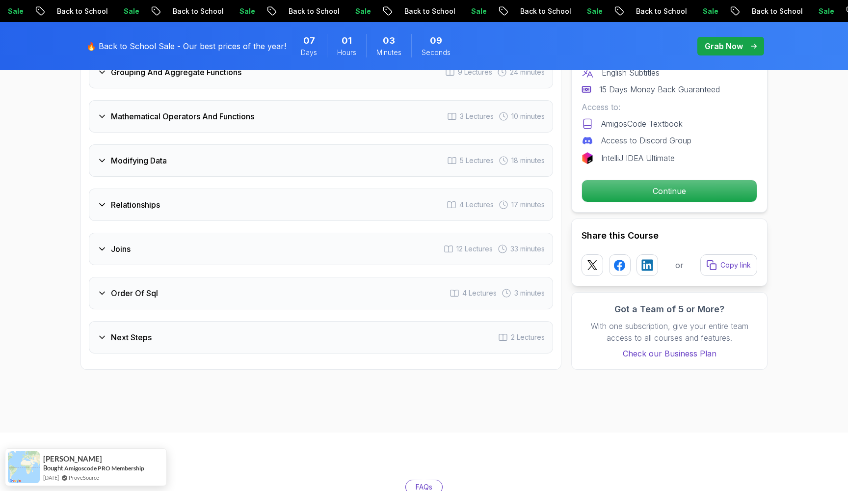
scroll to position [1582, 0]
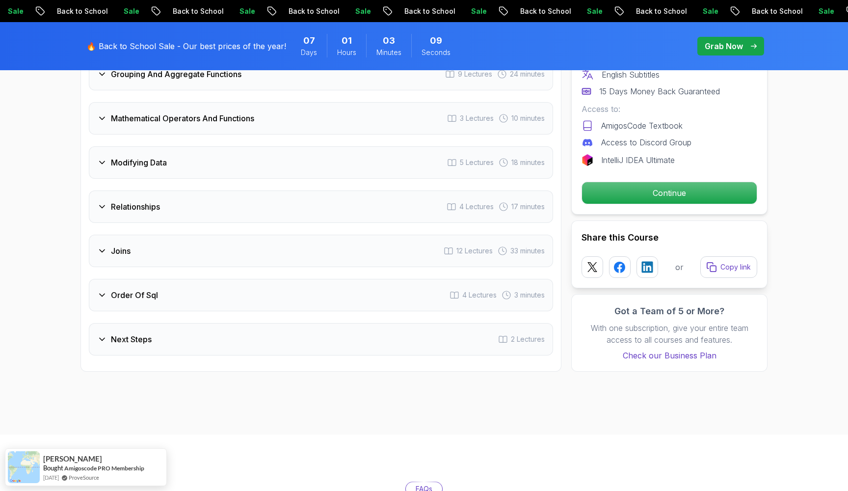
click at [293, 279] on div "Order Of Sql 4 Lectures 3 minutes" at bounding box center [321, 295] width 464 height 32
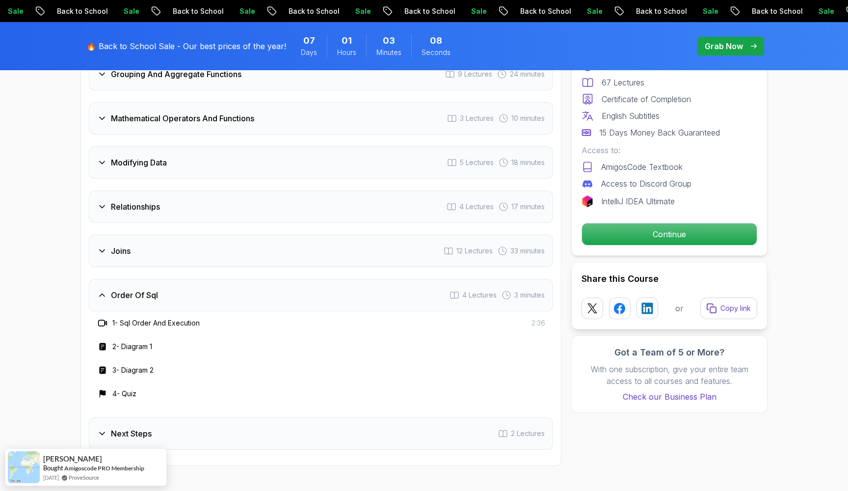
click at [293, 279] on div "Order Of Sql 4 Lectures 3 minutes" at bounding box center [321, 295] width 464 height 32
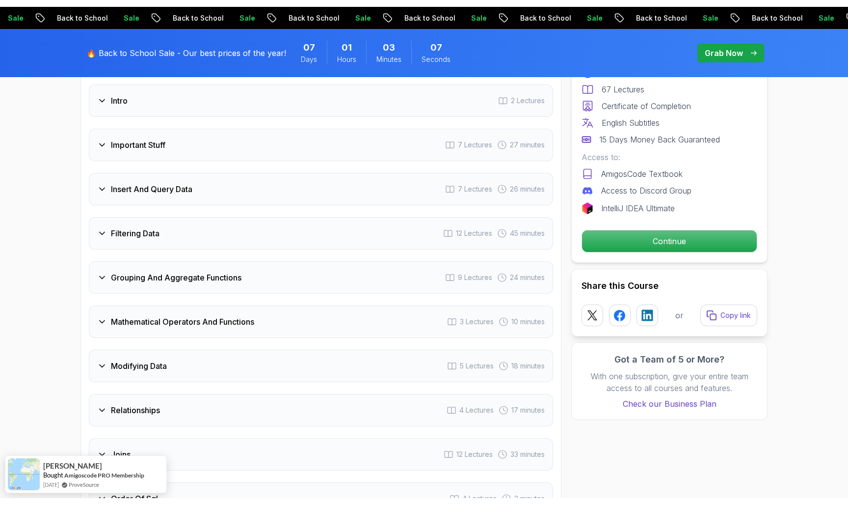
scroll to position [1254, 0]
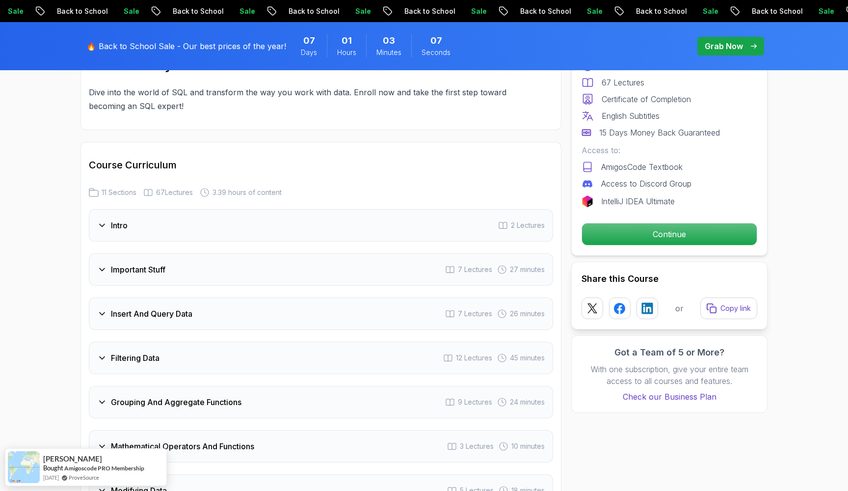
click at [256, 220] on div "Intro 2 Lectures" at bounding box center [321, 225] width 464 height 32
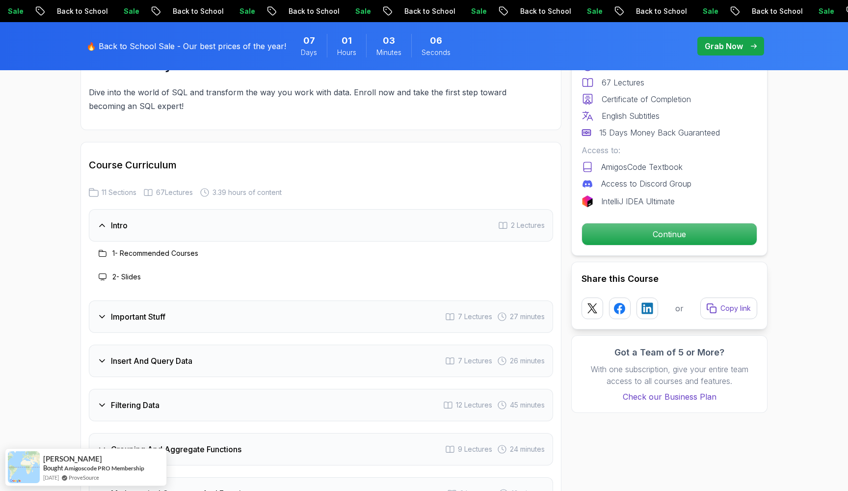
click at [256, 220] on div "Intro 2 Lectures" at bounding box center [321, 225] width 464 height 32
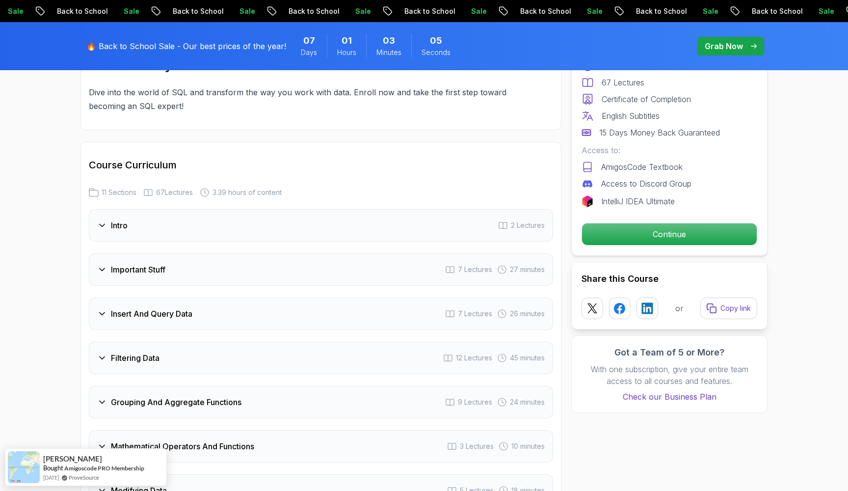
click at [241, 253] on div "Important Stuff 7 Lectures 27 minutes" at bounding box center [321, 269] width 464 height 32
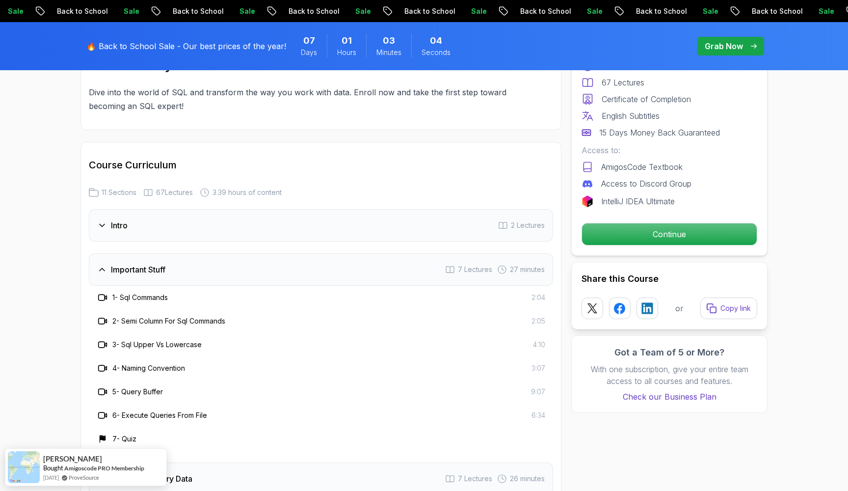
click at [241, 253] on div "Important Stuff 7 Lectures 27 minutes" at bounding box center [321, 269] width 464 height 32
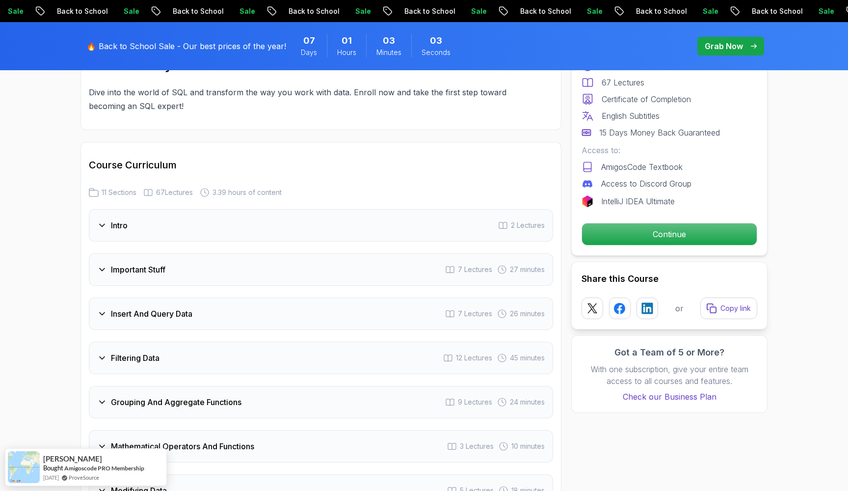
click at [204, 297] on div "Insert And Query Data 7 Lectures 26 minutes" at bounding box center [321, 313] width 464 height 32
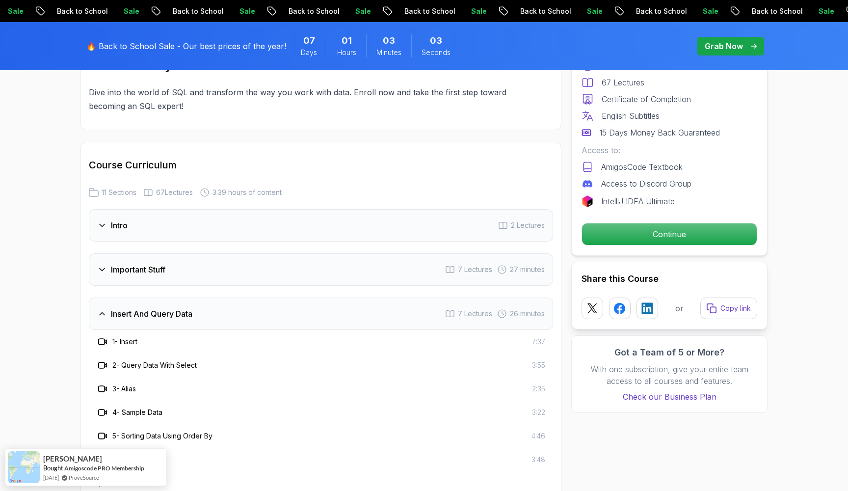
click at [204, 297] on div "Insert And Query Data 7 Lectures 26 minutes" at bounding box center [321, 313] width 464 height 32
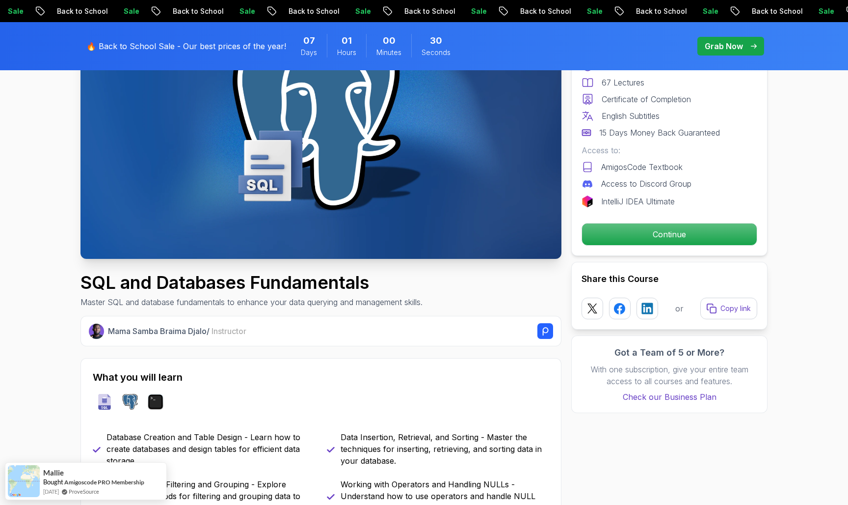
scroll to position [100, 0]
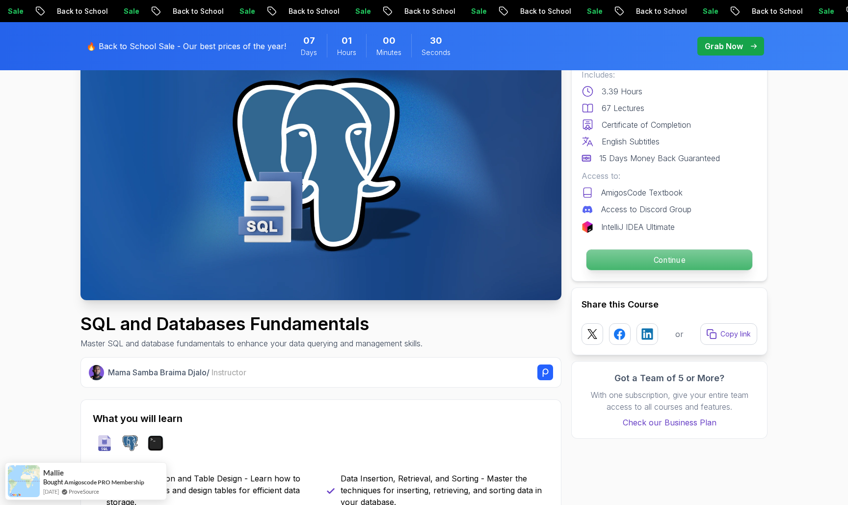
click at [597, 266] on p "Continue" at bounding box center [670, 259] width 166 height 21
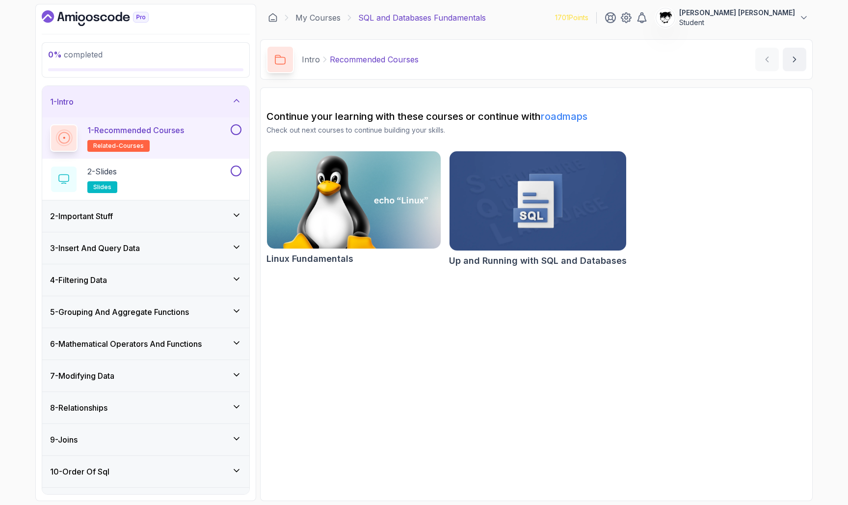
click at [234, 132] on button at bounding box center [236, 129] width 11 height 11
click at [214, 169] on div "2 - Slides slides" at bounding box center [139, 178] width 179 height 27
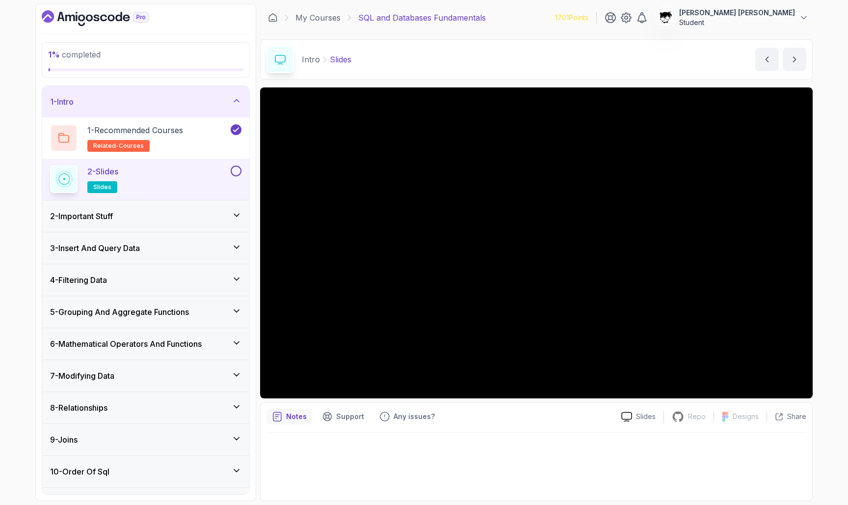
click at [195, 214] on div "2 - Important Stuff" at bounding box center [145, 216] width 191 height 12
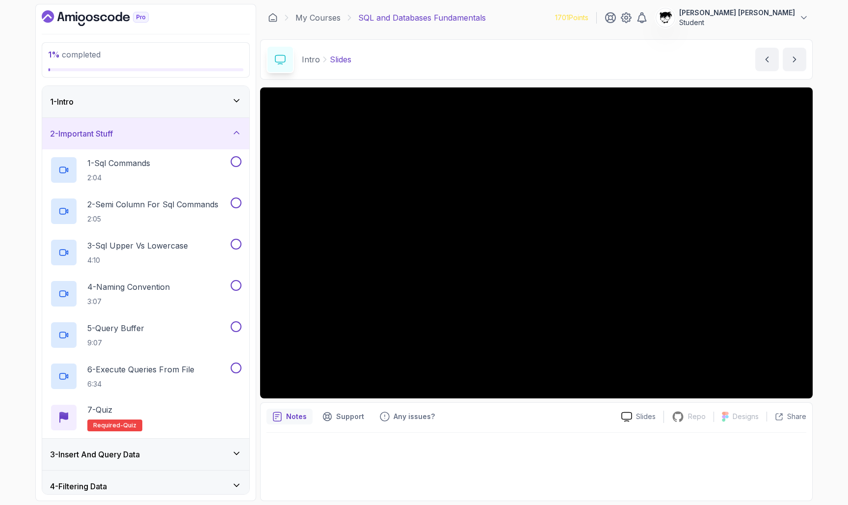
click at [174, 141] on div "2 - Important Stuff" at bounding box center [145, 133] width 207 height 31
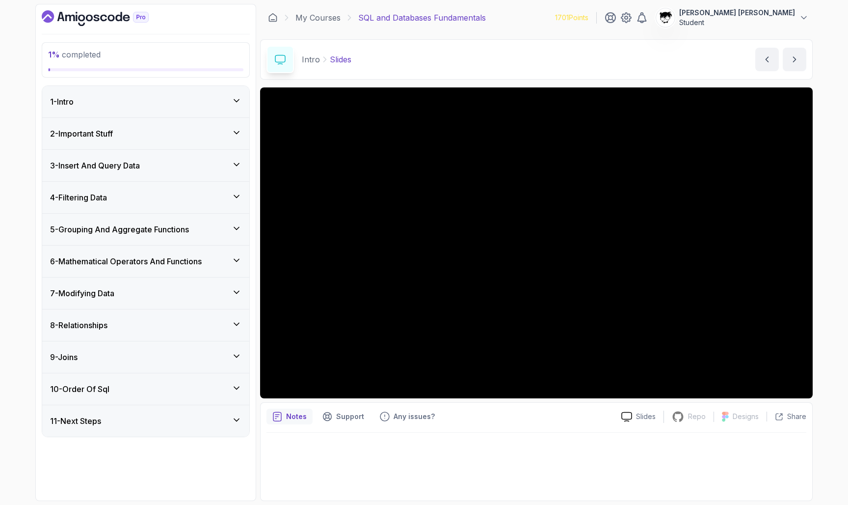
click at [110, 112] on div "1 - Intro" at bounding box center [145, 101] width 207 height 31
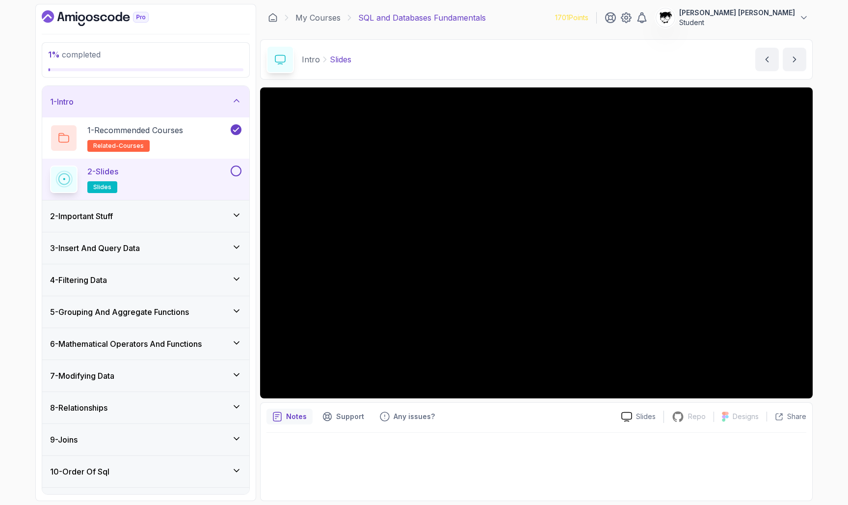
click at [242, 173] on div "2 - Slides slides" at bounding box center [145, 179] width 207 height 41
click at [236, 173] on button at bounding box center [236, 170] width 11 height 11
click at [213, 206] on div "2 - Important Stuff" at bounding box center [145, 215] width 207 height 31
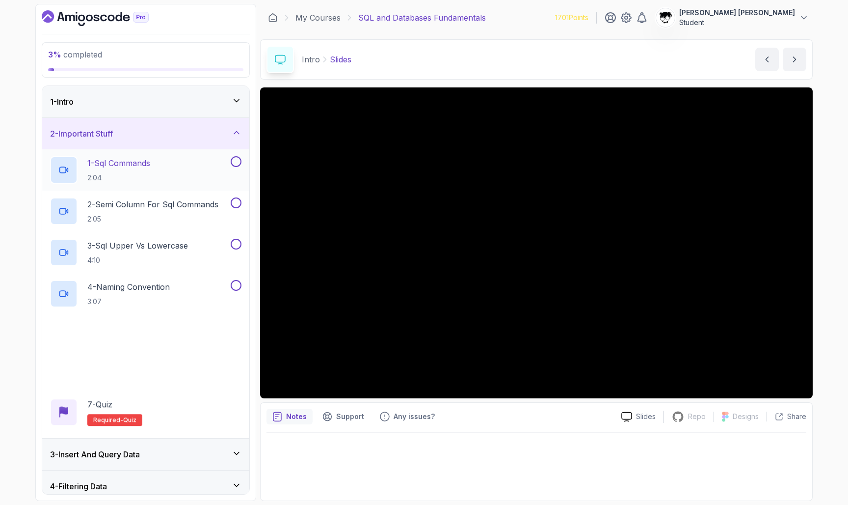
click at [138, 165] on p "1 - Sql Commands" at bounding box center [118, 163] width 63 height 12
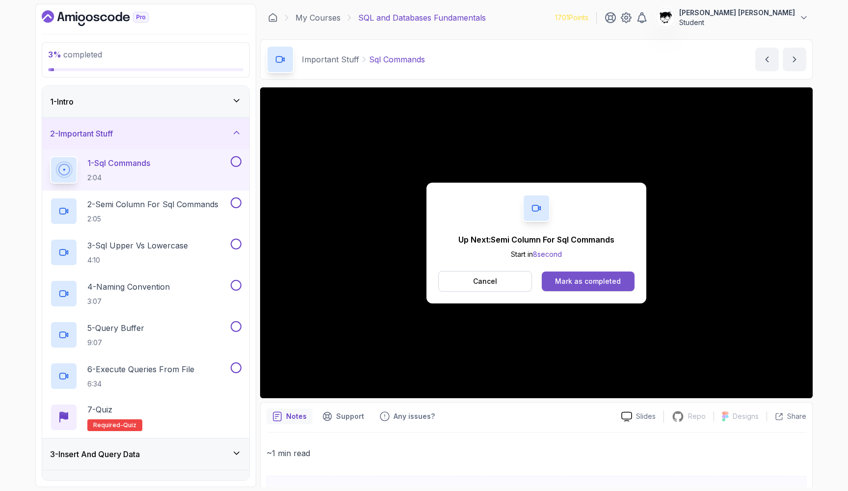
click at [567, 286] on button "Mark as completed" at bounding box center [588, 281] width 93 height 20
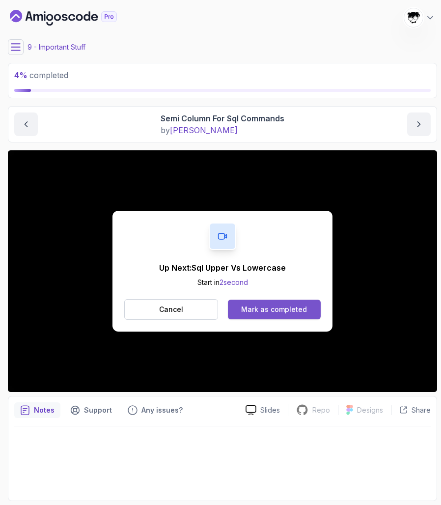
click at [252, 306] on div "Mark as completed" at bounding box center [274, 309] width 66 height 10
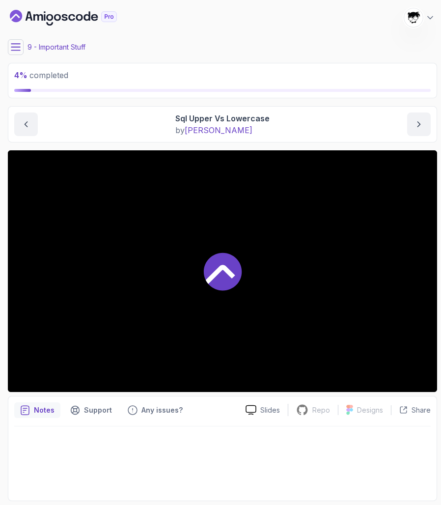
click at [179, 256] on div at bounding box center [222, 270] width 429 height 241
click at [16, 47] on icon at bounding box center [15, 47] width 9 height 6
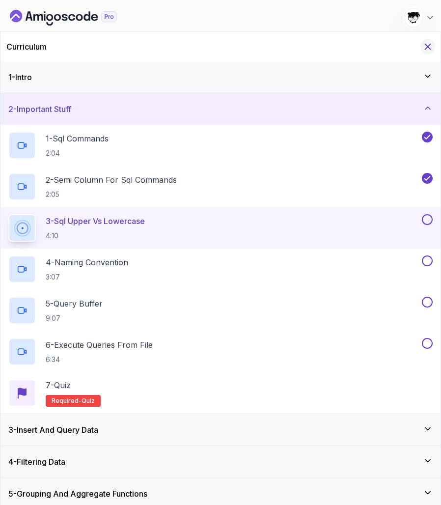
click at [425, 49] on icon "Hide Curriculum for mobile" at bounding box center [427, 46] width 5 height 5
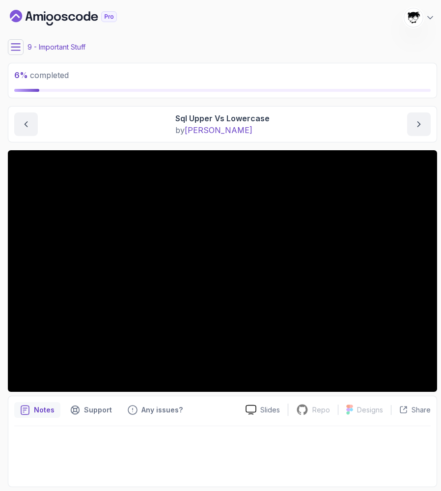
click at [12, 50] on icon at bounding box center [16, 47] width 10 height 10
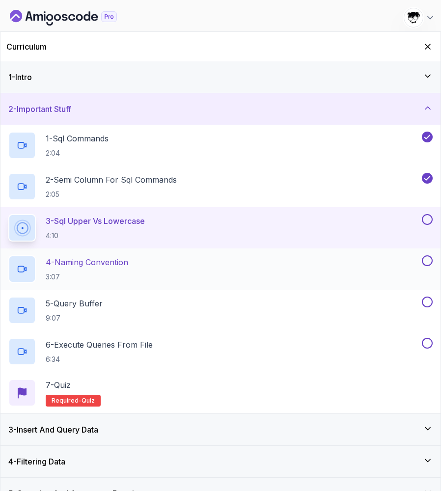
scroll to position [82, 0]
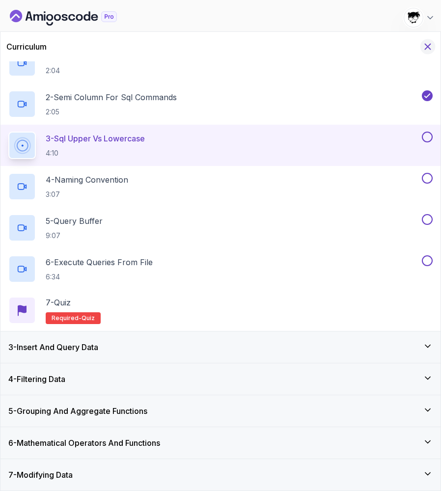
click at [423, 45] on icon "Hide Curriculum for mobile" at bounding box center [427, 46] width 11 height 11
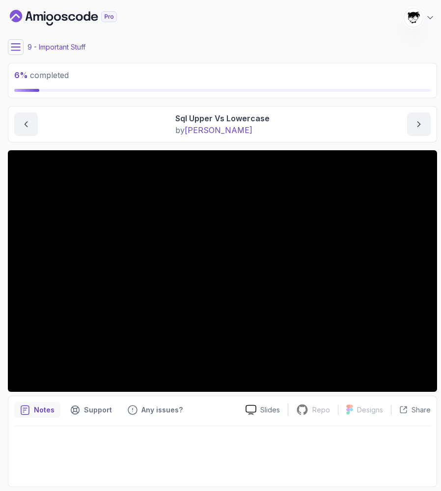
scroll to position [0, 0]
click at [17, 45] on icon at bounding box center [16, 47] width 10 height 10
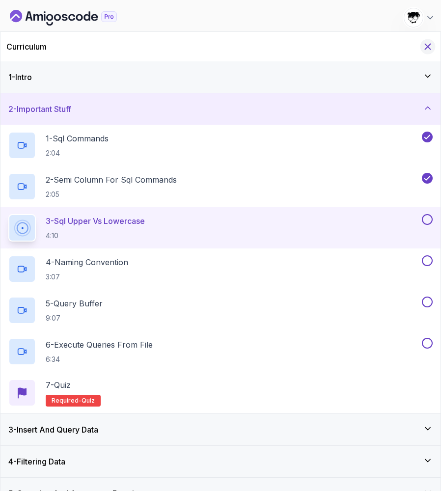
click at [431, 51] on icon "Hide Curriculum for mobile" at bounding box center [427, 46] width 11 height 11
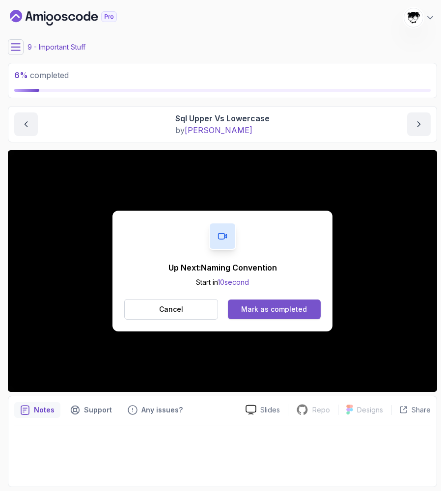
click at [263, 308] on div "Mark as completed" at bounding box center [274, 309] width 66 height 10
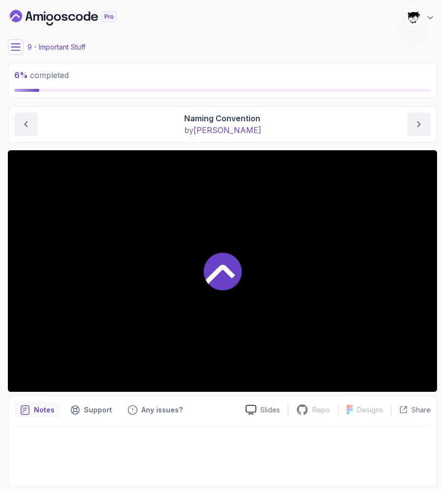
click at [123, 281] on div at bounding box center [222, 270] width 429 height 241
click at [15, 50] on icon at bounding box center [15, 47] width 9 height 6
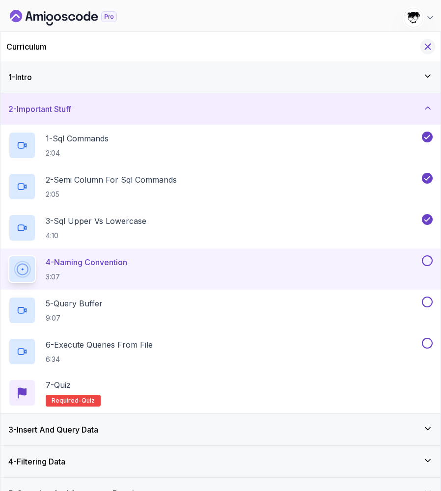
click at [424, 41] on button "Hide Curriculum for mobile" at bounding box center [427, 46] width 15 height 15
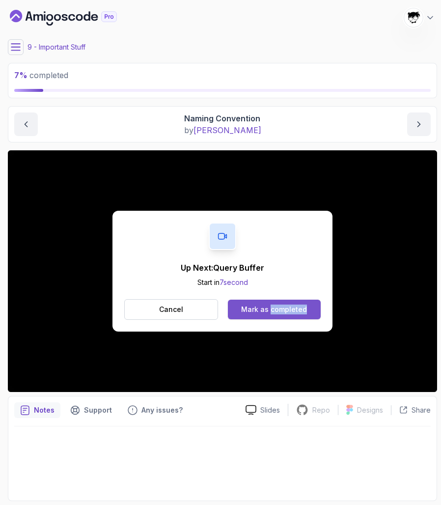
click at [264, 306] on div "Mark as completed" at bounding box center [274, 309] width 66 height 10
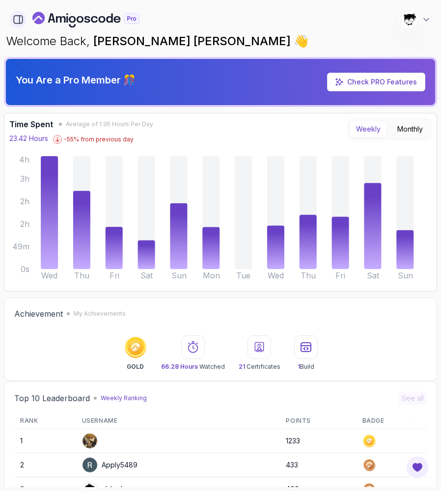
click at [19, 20] on icon "button" at bounding box center [18, 19] width 11 height 11
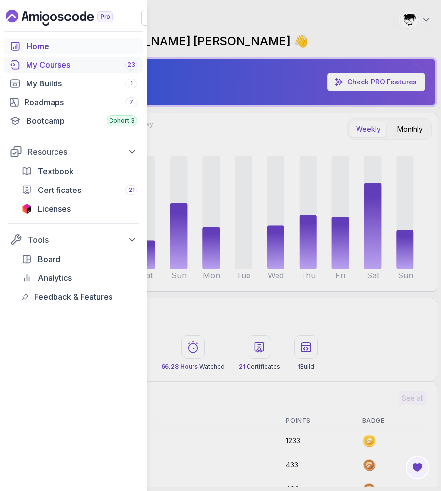
click at [39, 68] on div "My Courses 23" at bounding box center [81, 65] width 111 height 12
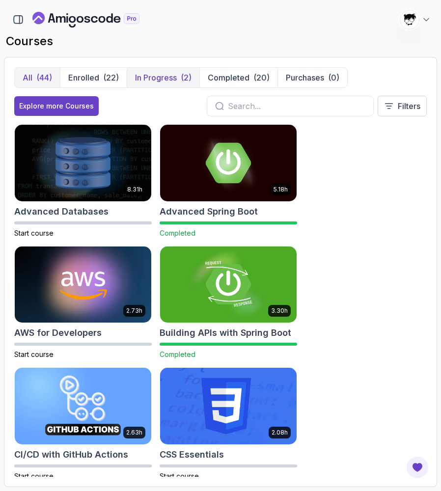
click at [160, 80] on p "In Progress" at bounding box center [156, 78] width 42 height 12
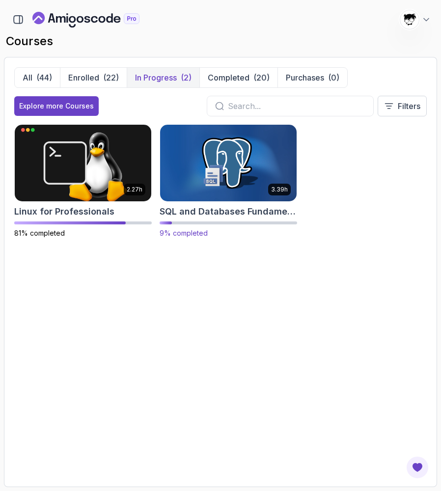
click at [205, 156] on img at bounding box center [228, 163] width 143 height 80
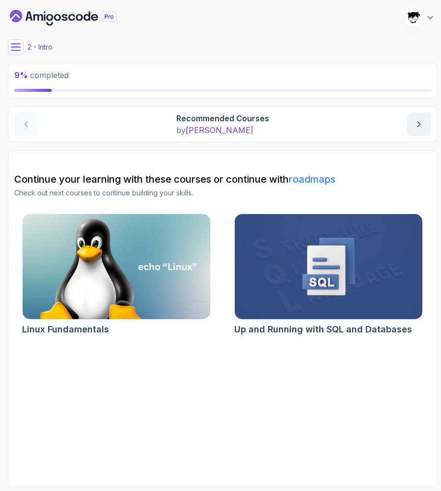
click at [21, 45] on button at bounding box center [16, 47] width 16 height 16
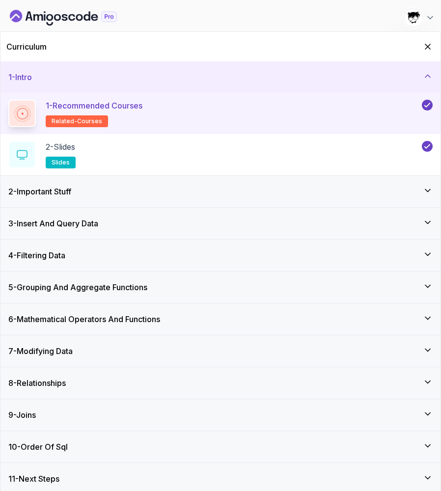
click at [111, 187] on div "2 - Important Stuff" at bounding box center [220, 192] width 424 height 12
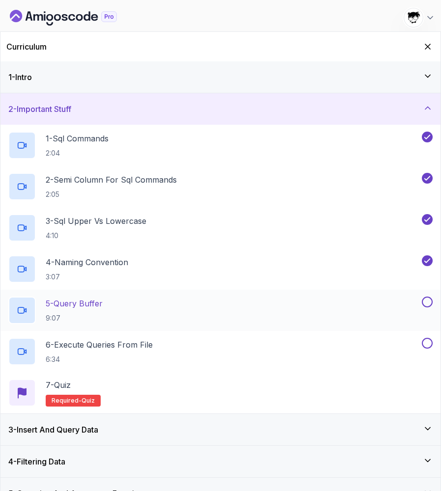
click at [118, 316] on div "5 - Query Buffer 9:07" at bounding box center [213, 309] width 411 height 27
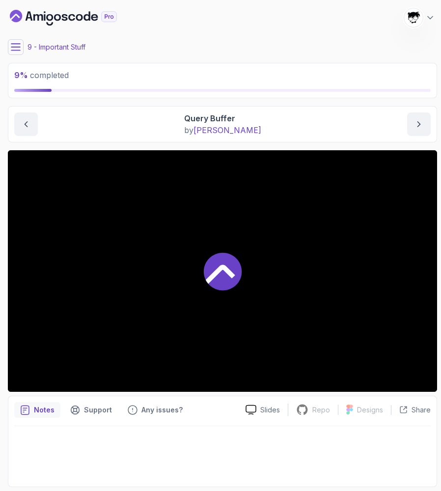
click at [133, 264] on div at bounding box center [222, 270] width 429 height 241
